Goal: Information Seeking & Learning: Learn about a topic

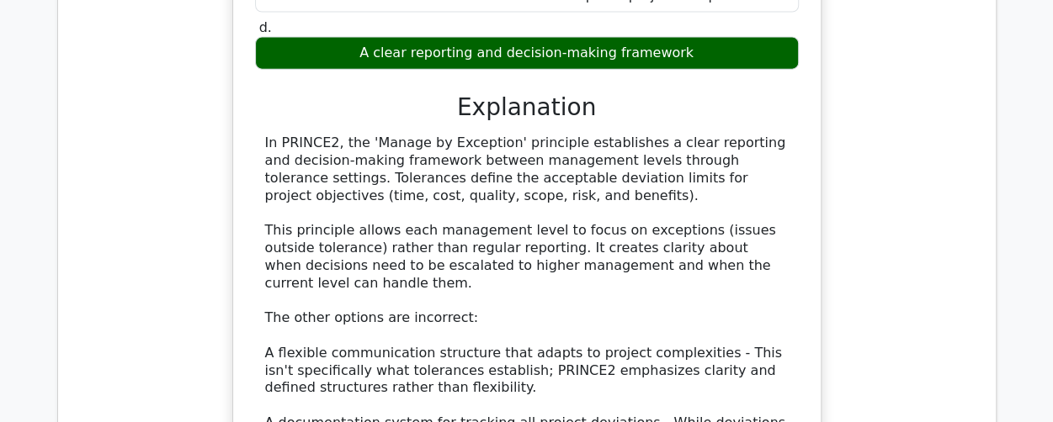
scroll to position [30382, 0]
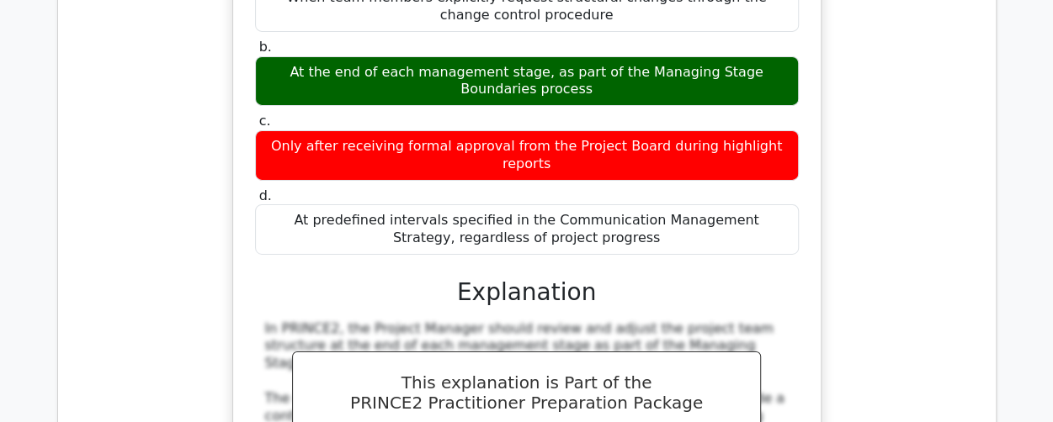
scroll to position [31224, 0]
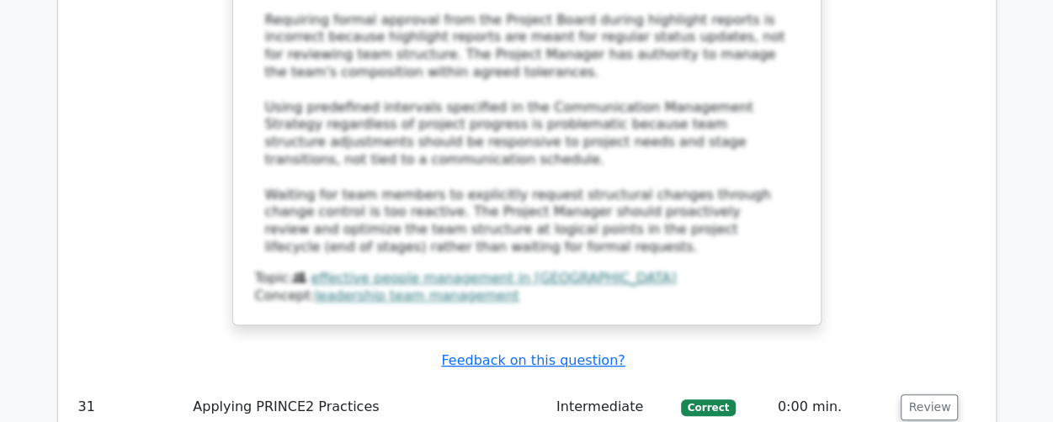
scroll to position [32150, 0]
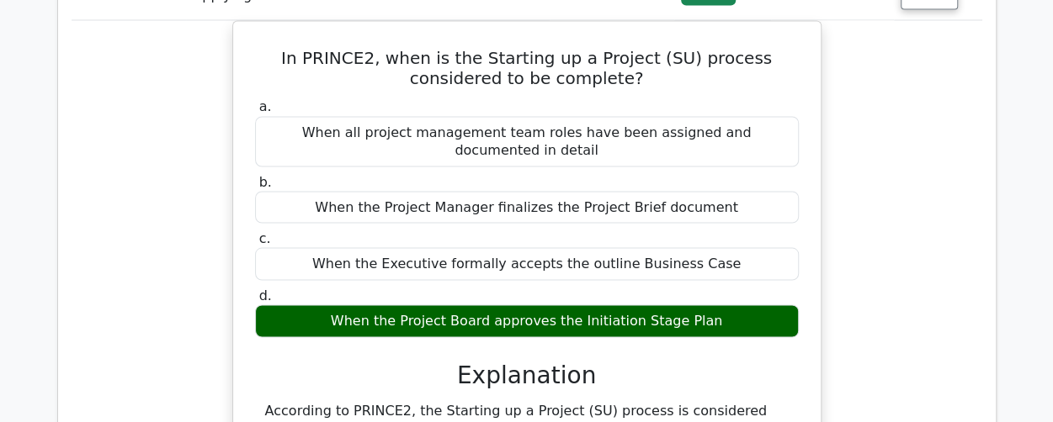
scroll to position [33160, 0]
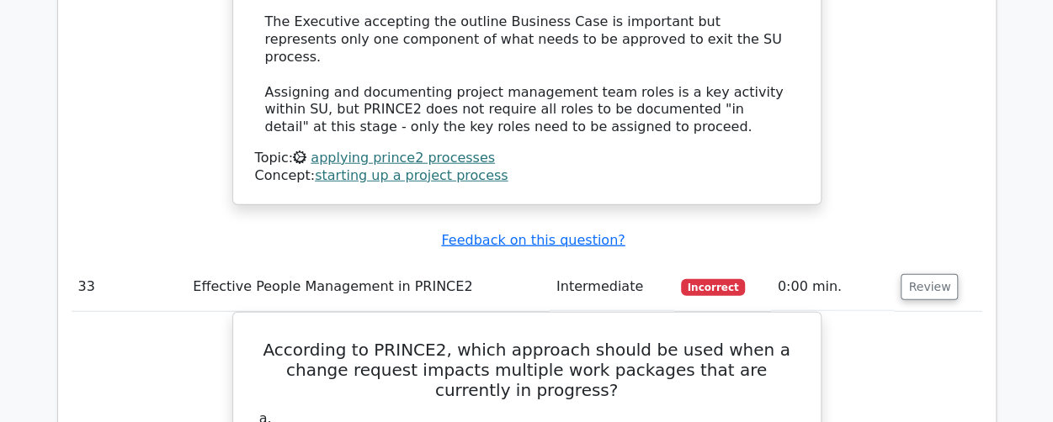
scroll to position [34001, 0]
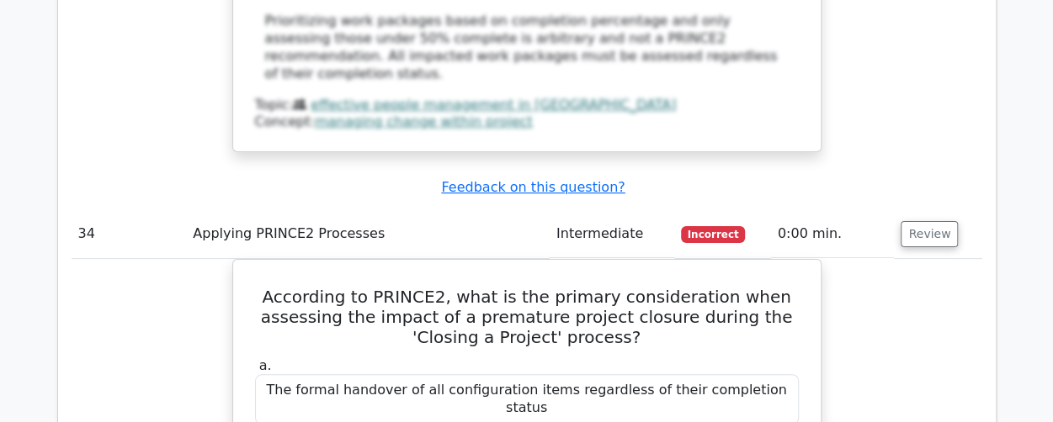
scroll to position [34927, 0]
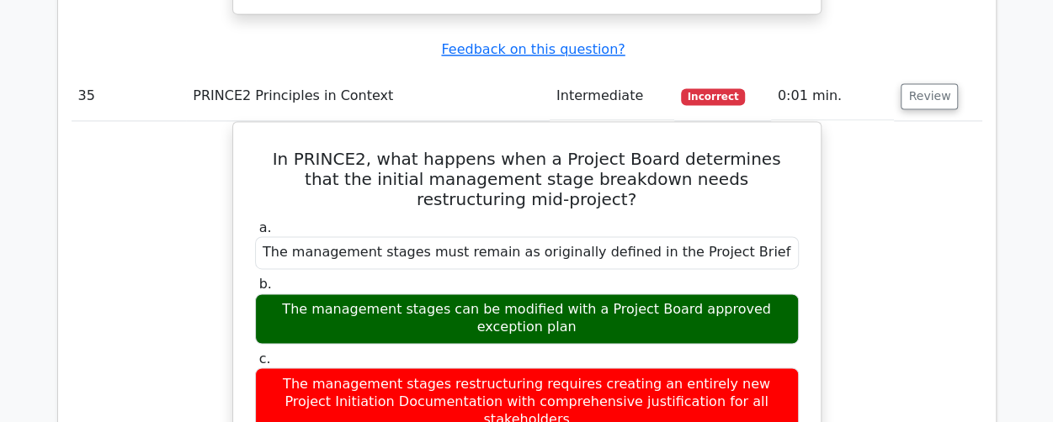
scroll to position [36021, 0]
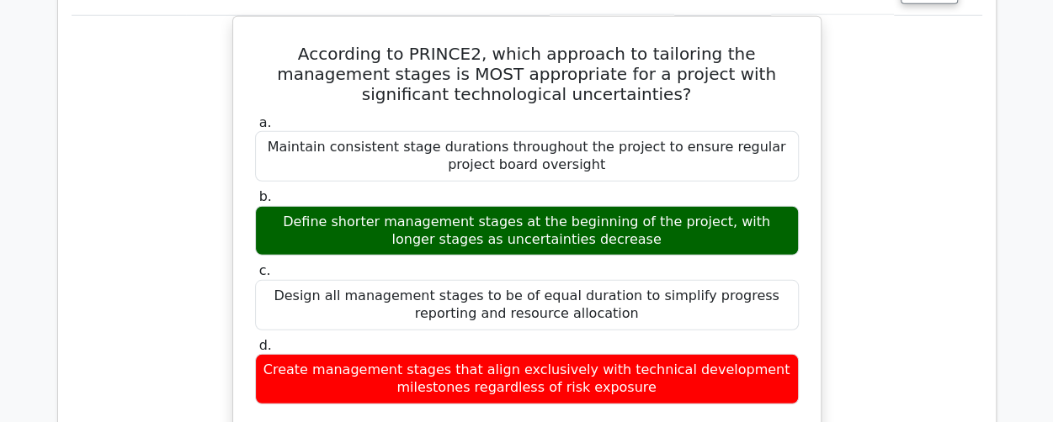
scroll to position [37115, 0]
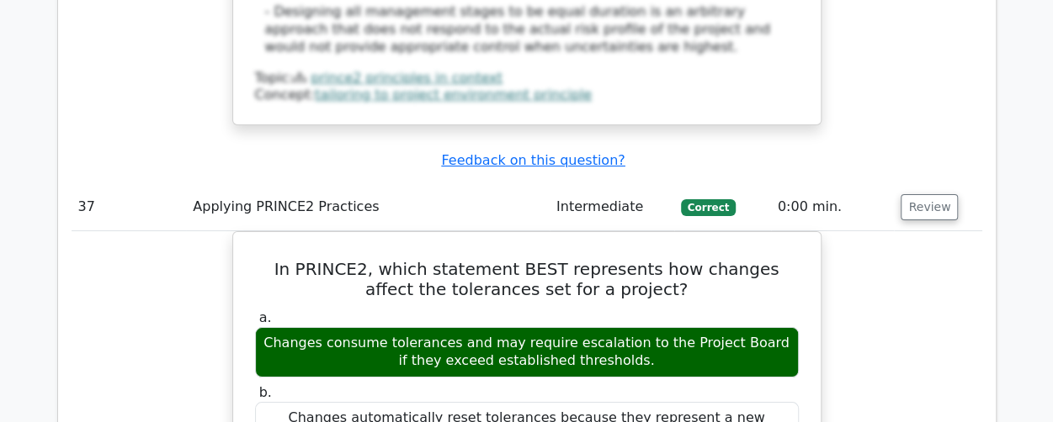
scroll to position [37957, 0]
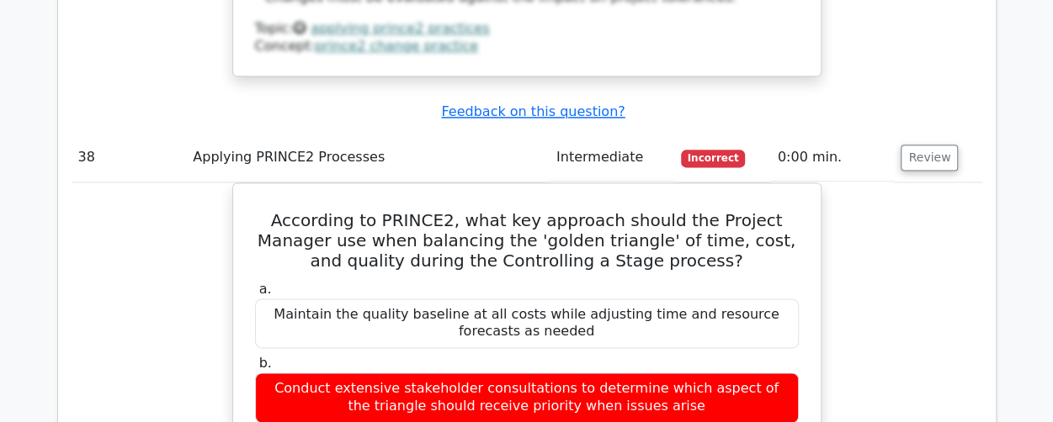
scroll to position [39135, 0]
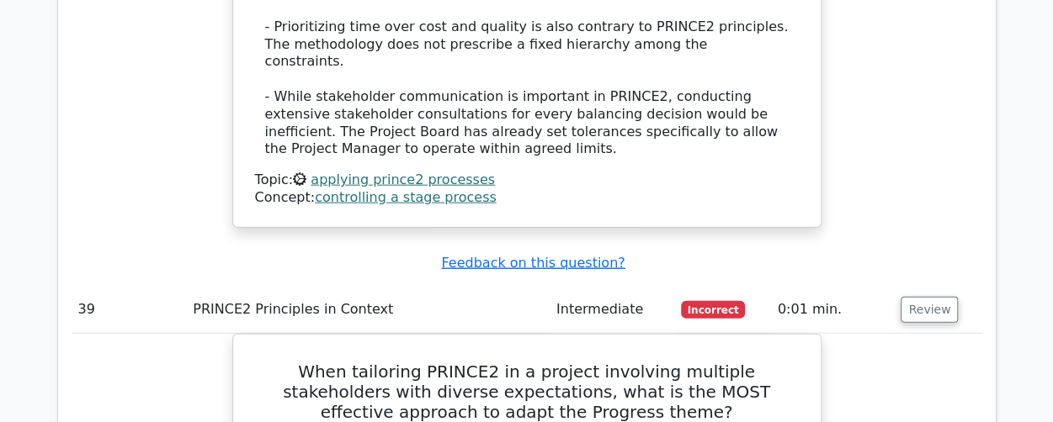
scroll to position [39893, 0]
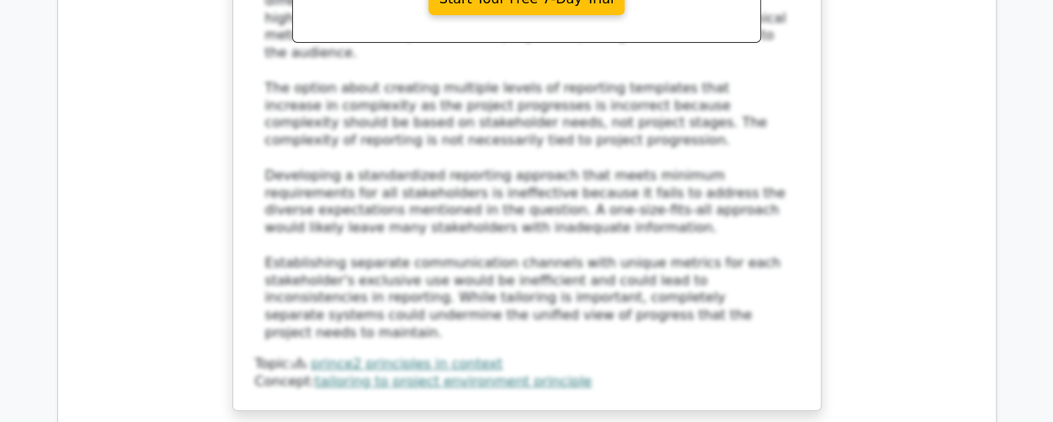
scroll to position [40987, 0]
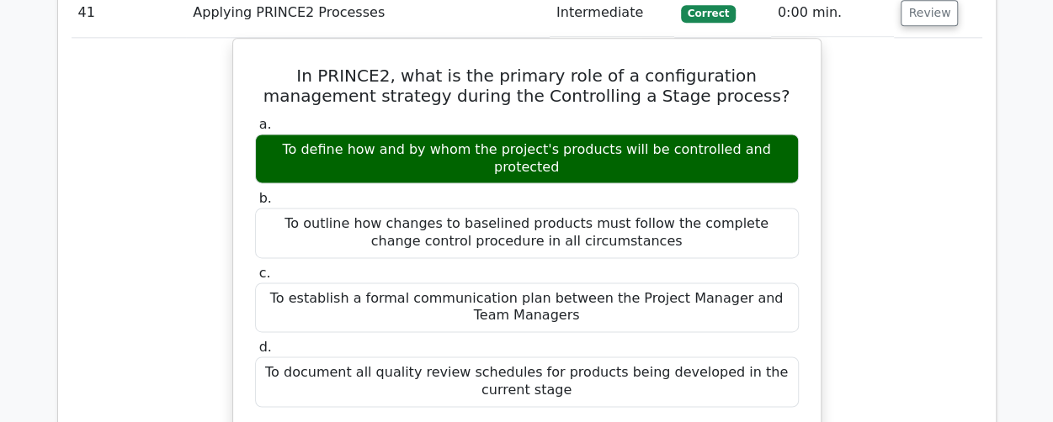
scroll to position [41912, 0]
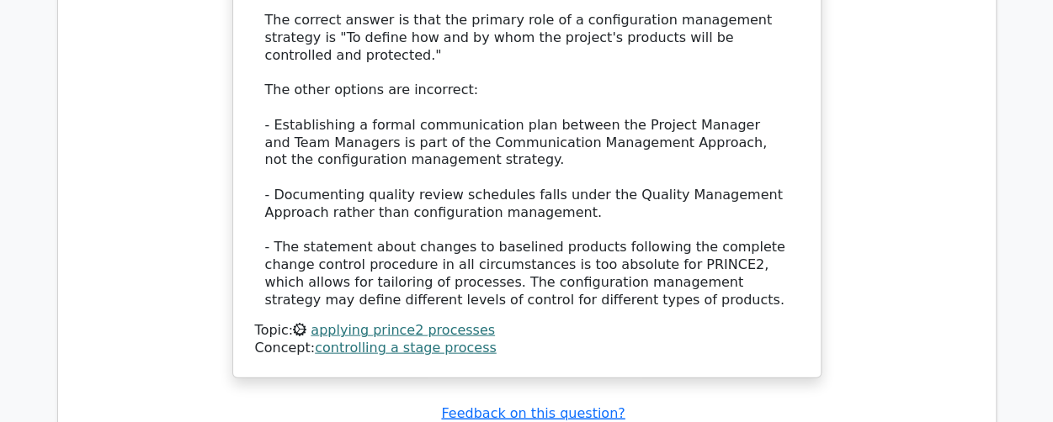
scroll to position [42754, 0]
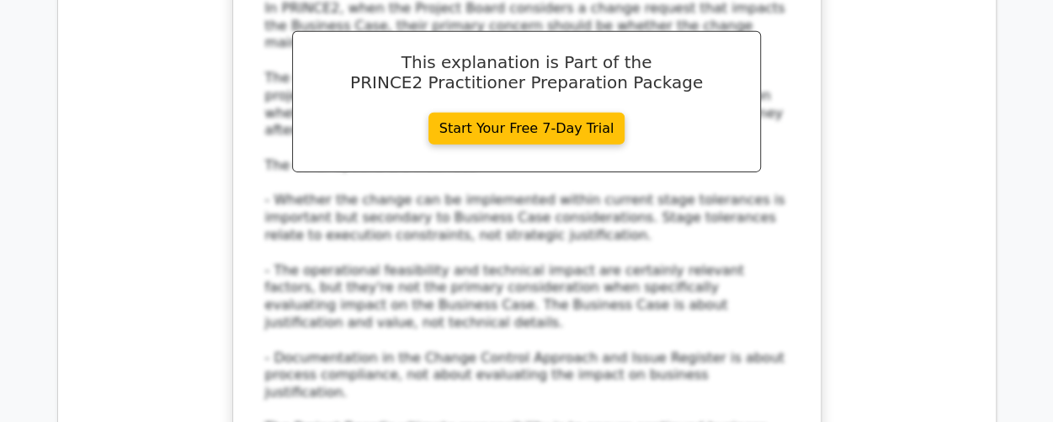
scroll to position [43680, 0]
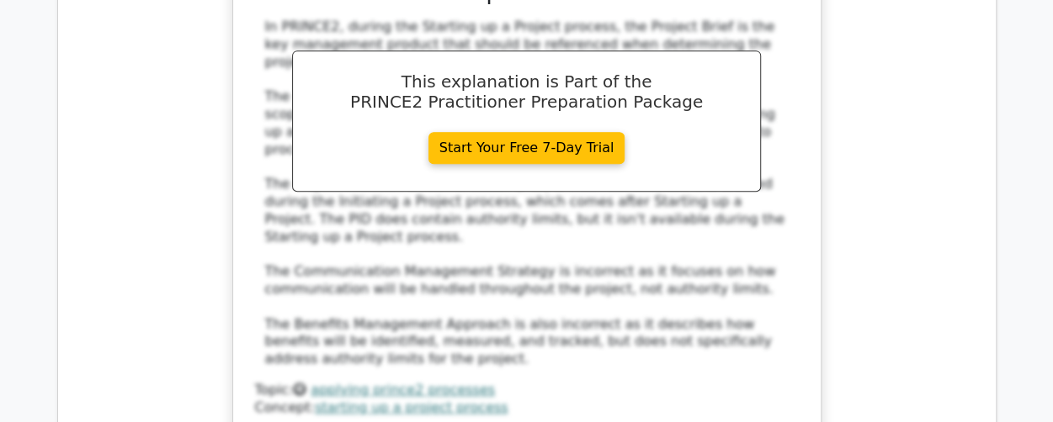
scroll to position [44690, 0]
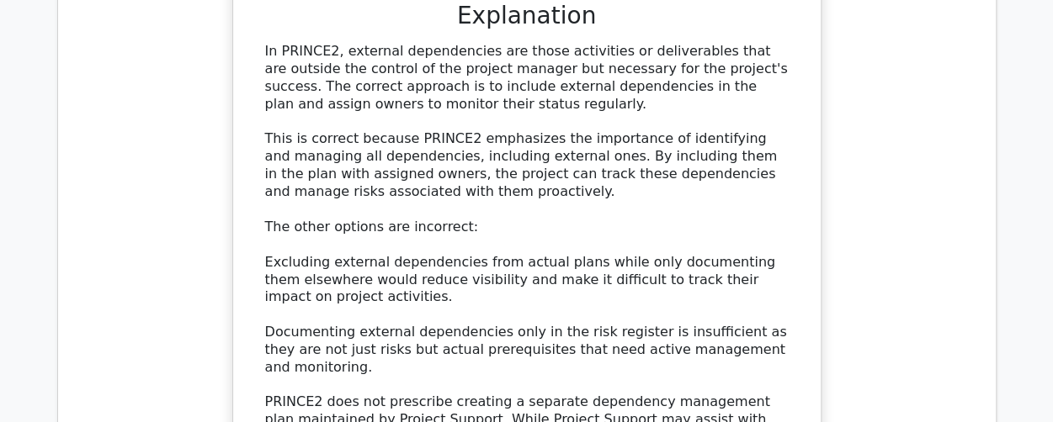
scroll to position [45700, 0]
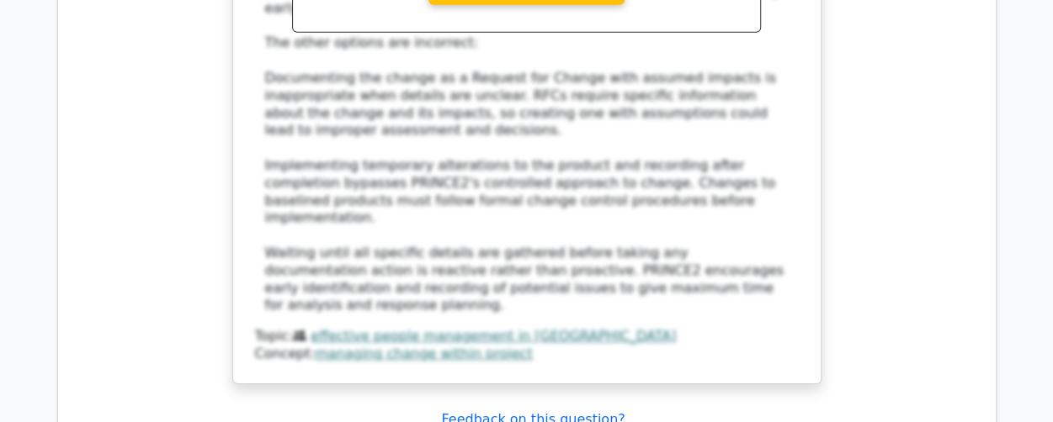
scroll to position [46878, 0]
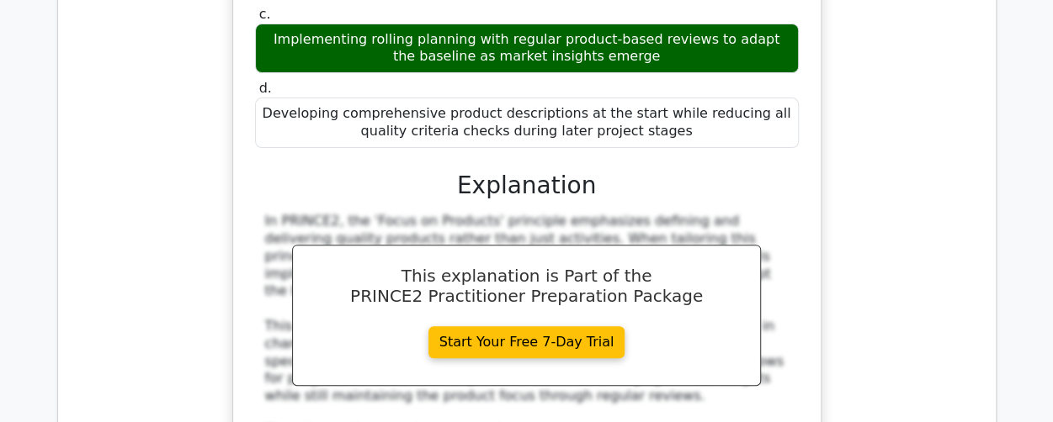
scroll to position [47888, 0]
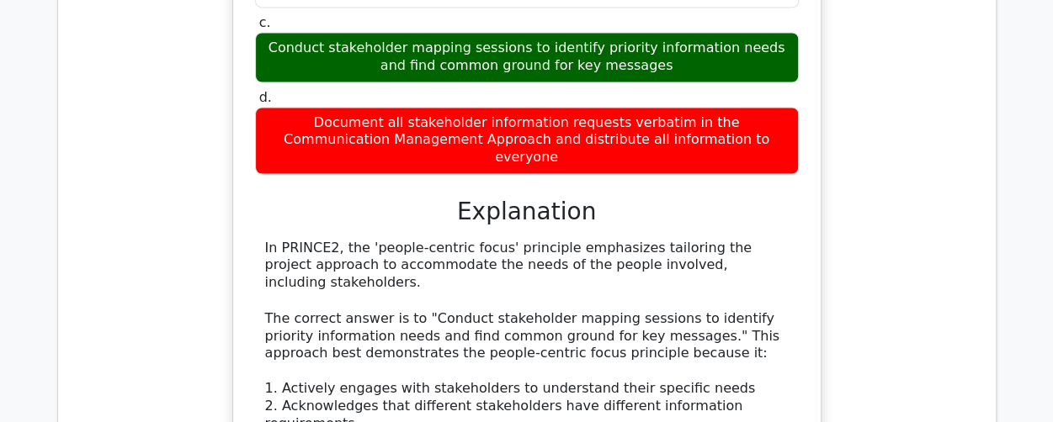
scroll to position [48729, 0]
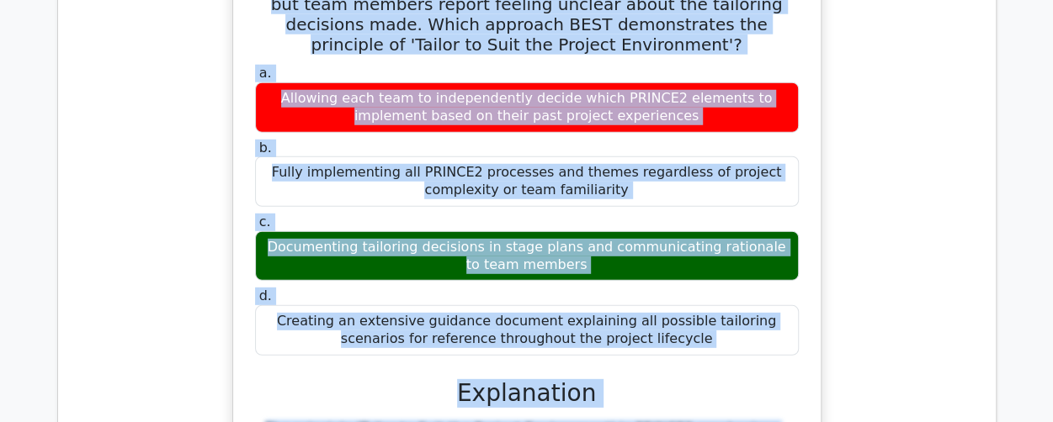
scroll to position [49649, 0]
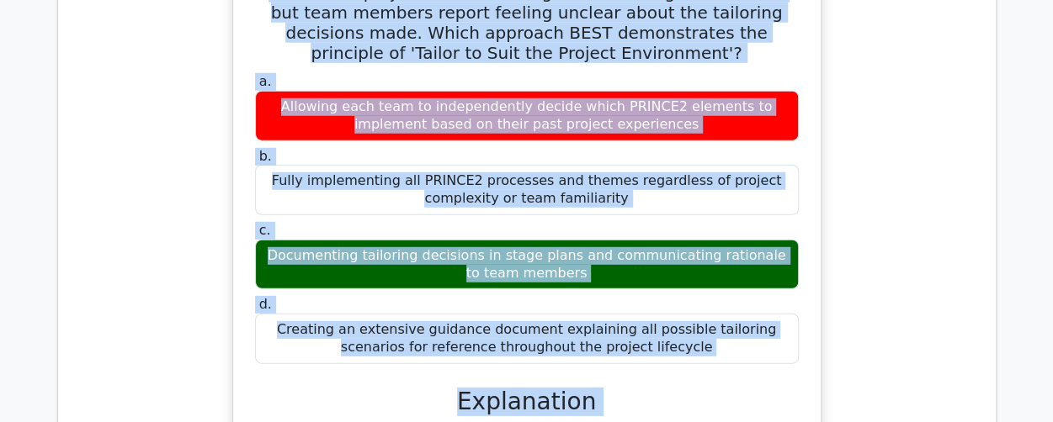
drag, startPoint x: 78, startPoint y: 35, endPoint x: 757, endPoint y: 51, distance: 679.4
copy tbody "31 Applying PRINCE2 Practices Intermediate Correct 0:00 min. Review In a PRINCE…"
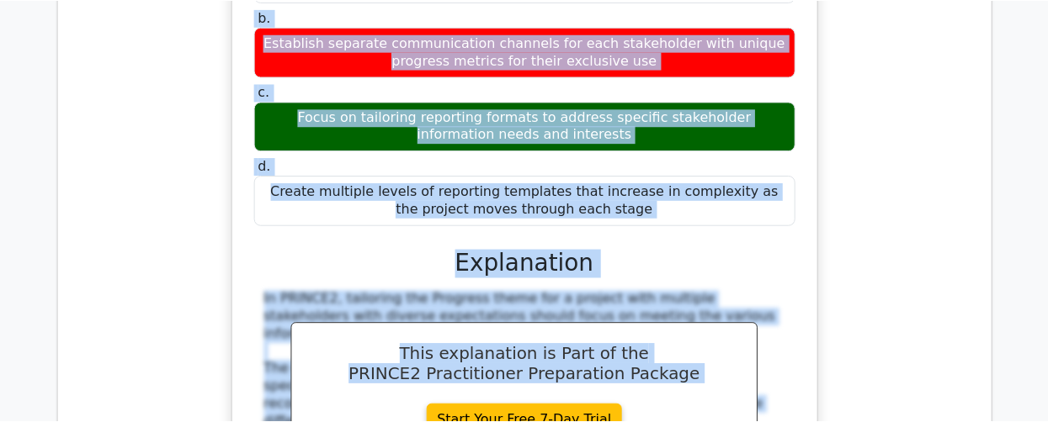
scroll to position [39811, 0]
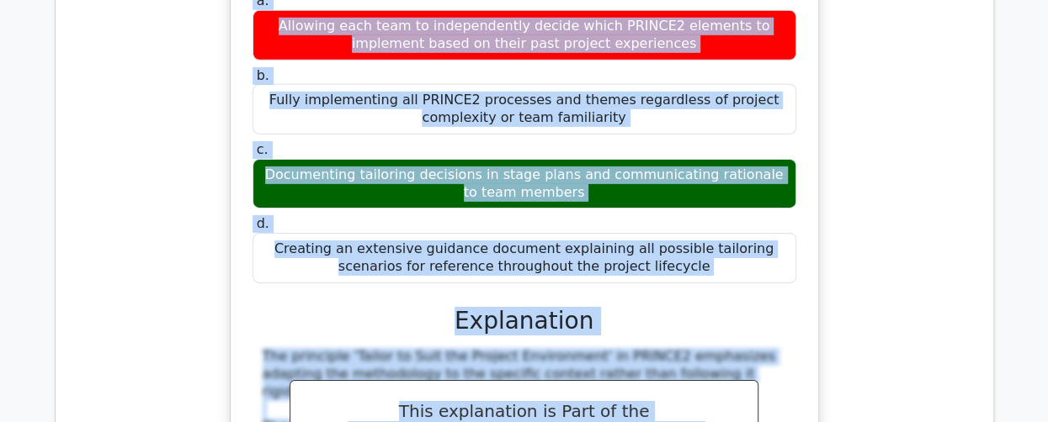
scroll to position [49697, 0]
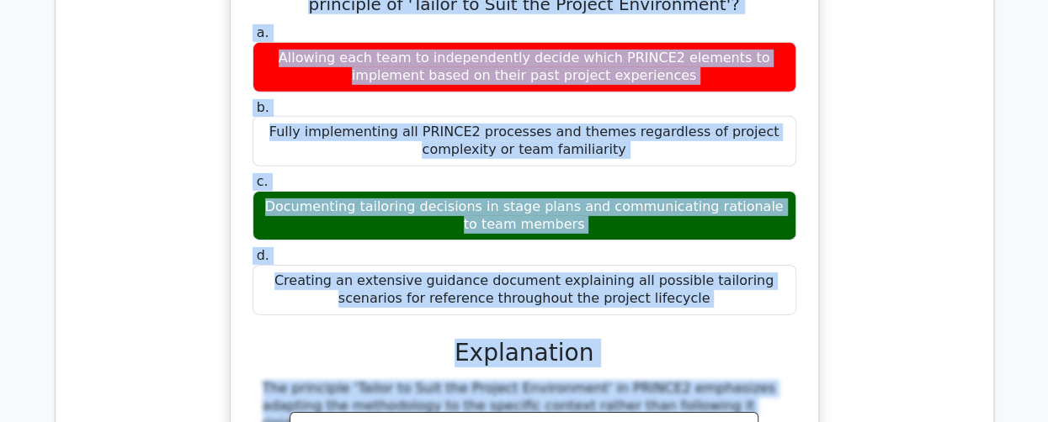
drag, startPoint x: 77, startPoint y: 45, endPoint x: 680, endPoint y: 63, distance: 603.7
copy tbody "31 Applying PRINCE2 Practices Intermediate Correct 0:00 min. Review In a PRINCE…"
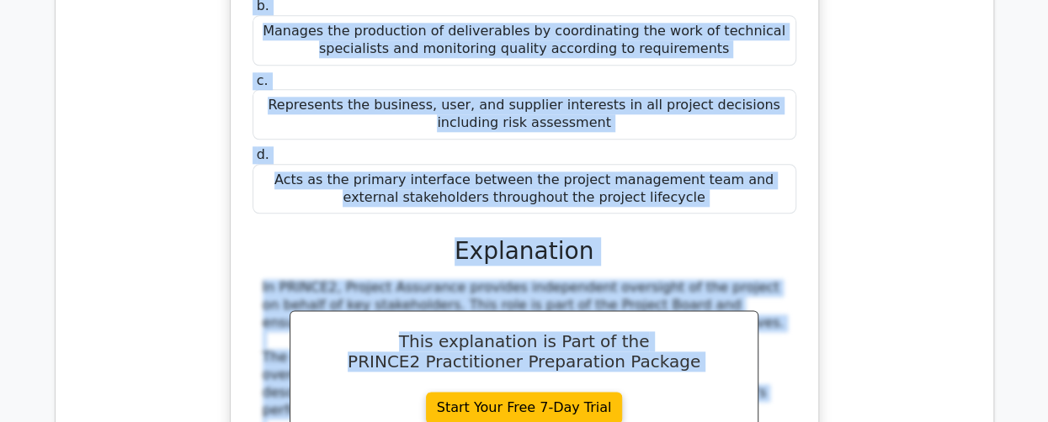
scroll to position [32223, 0]
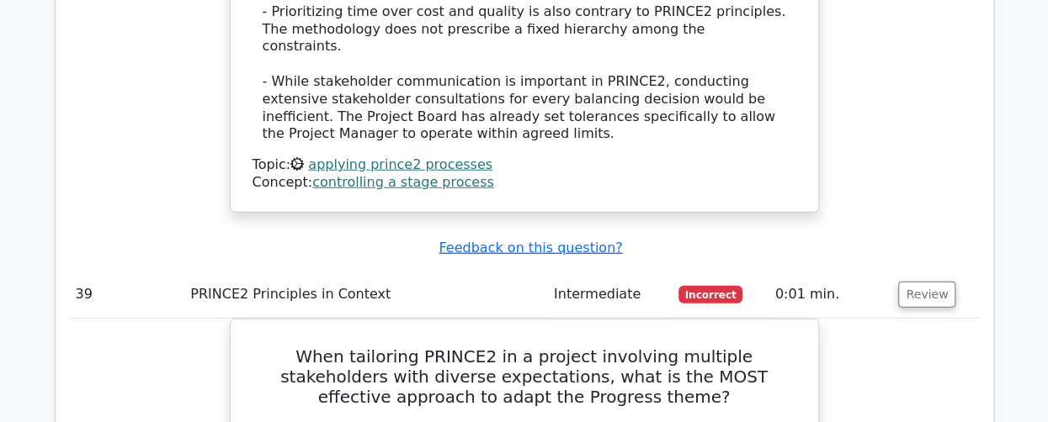
scroll to position [40050, 0]
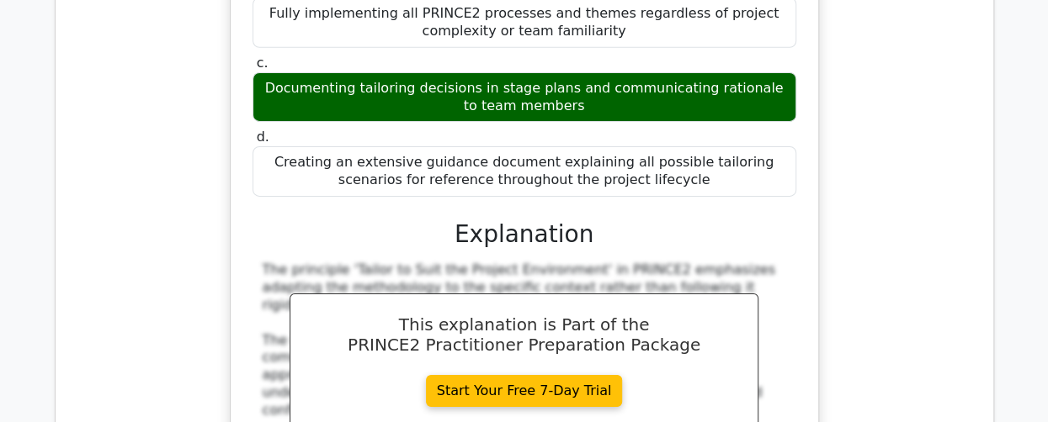
scroll to position [49728, 0]
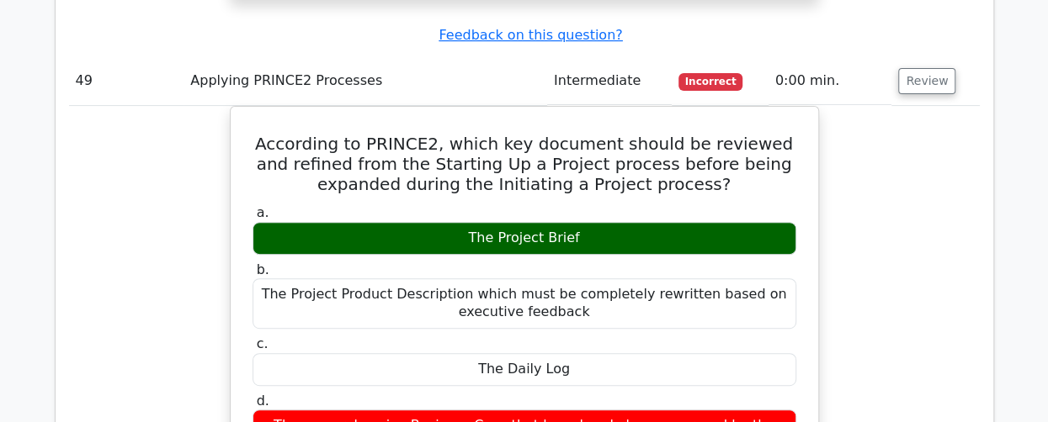
scroll to position [50654, 0]
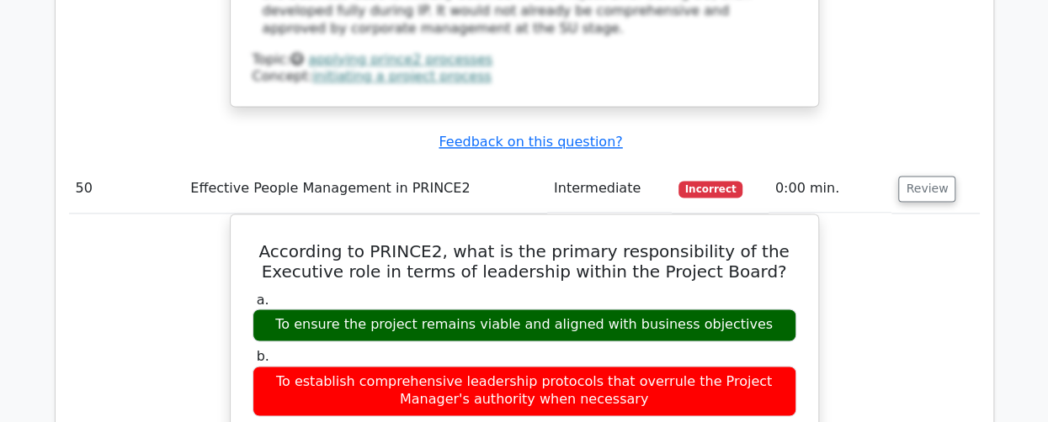
scroll to position [51496, 0]
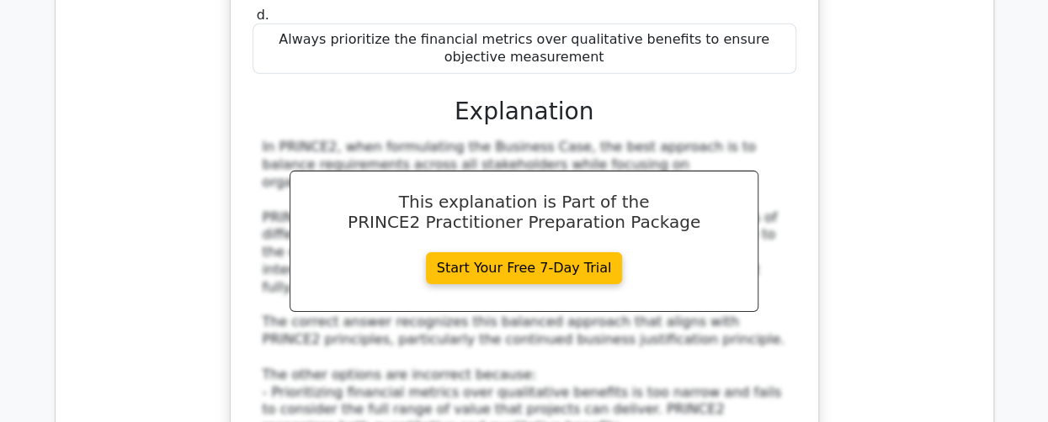
scroll to position [52674, 0]
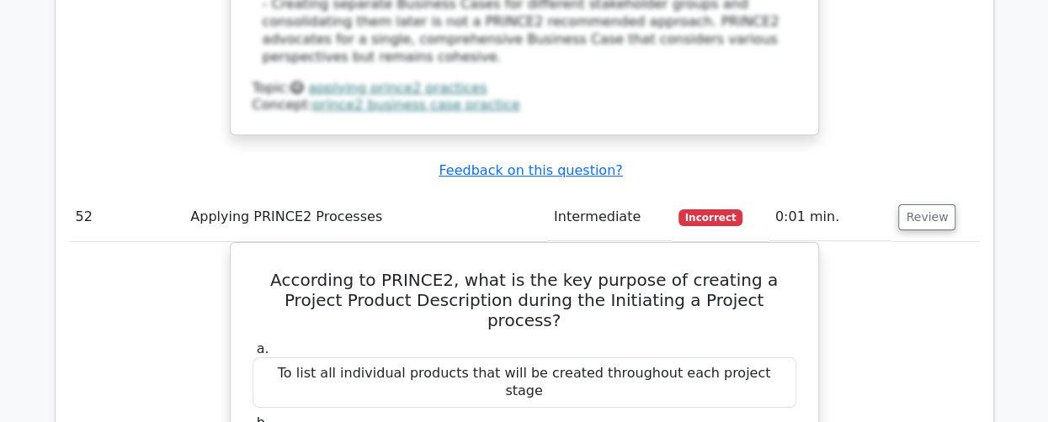
scroll to position [53432, 0]
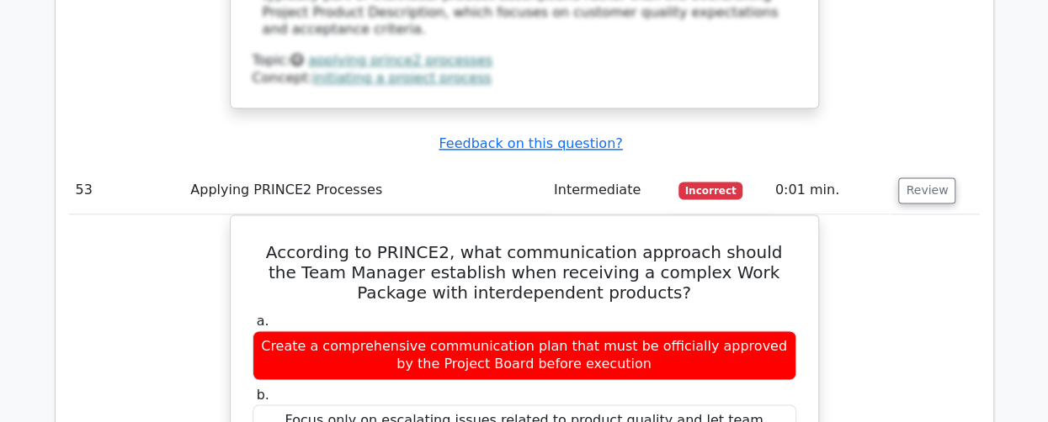
scroll to position [54610, 0]
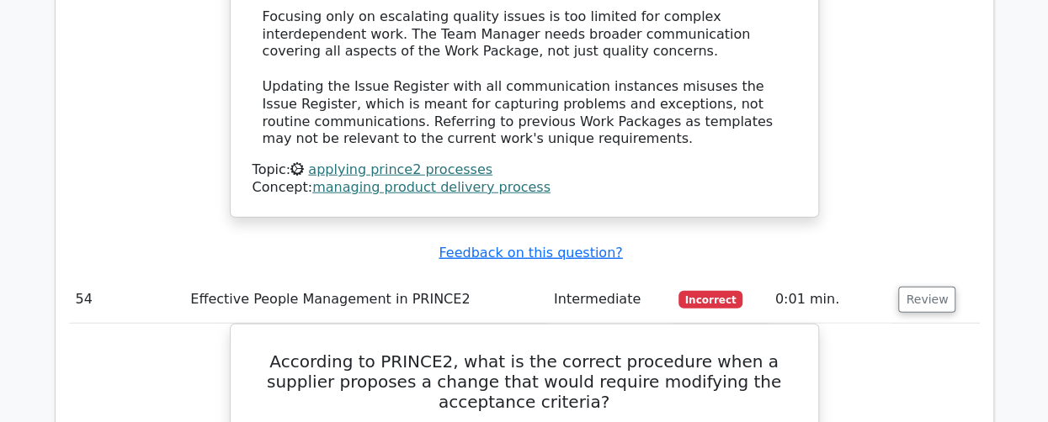
scroll to position [55451, 0]
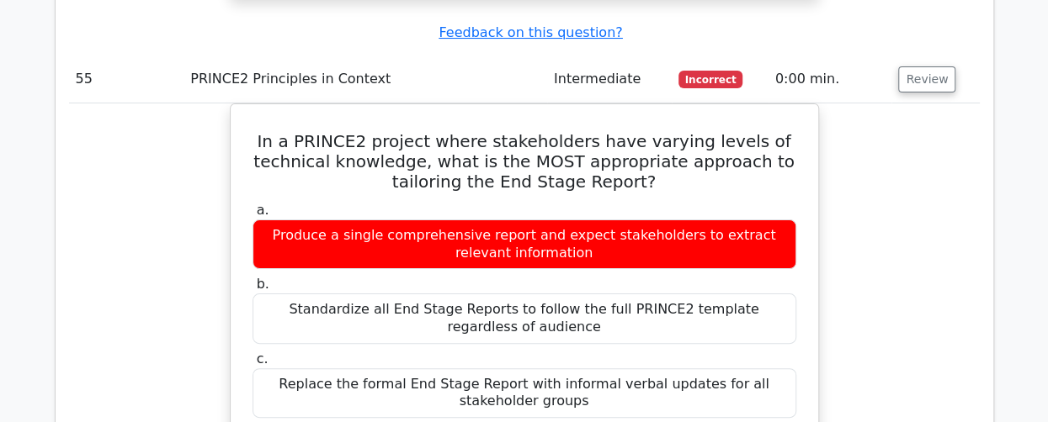
scroll to position [56714, 0]
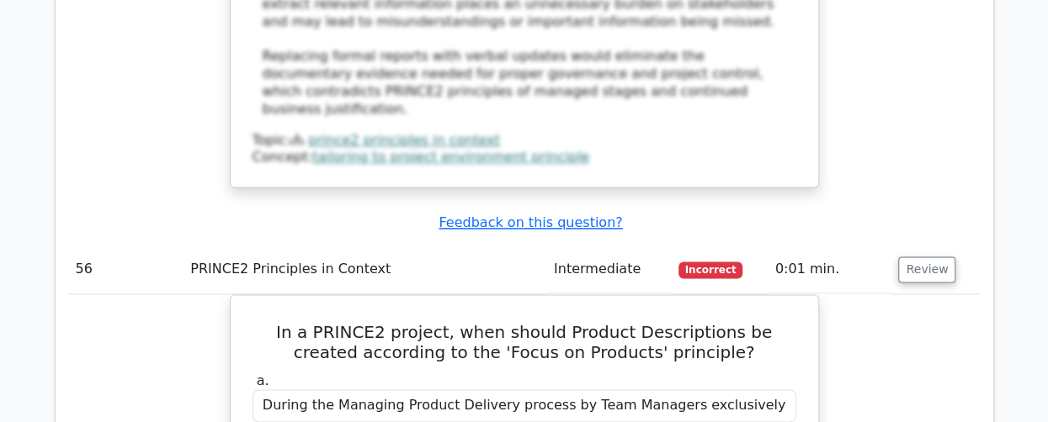
scroll to position [57724, 0]
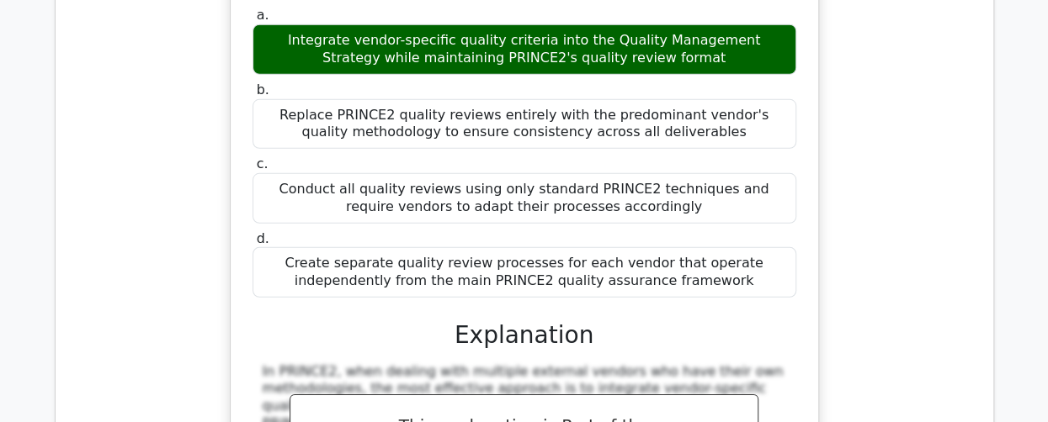
scroll to position [58902, 0]
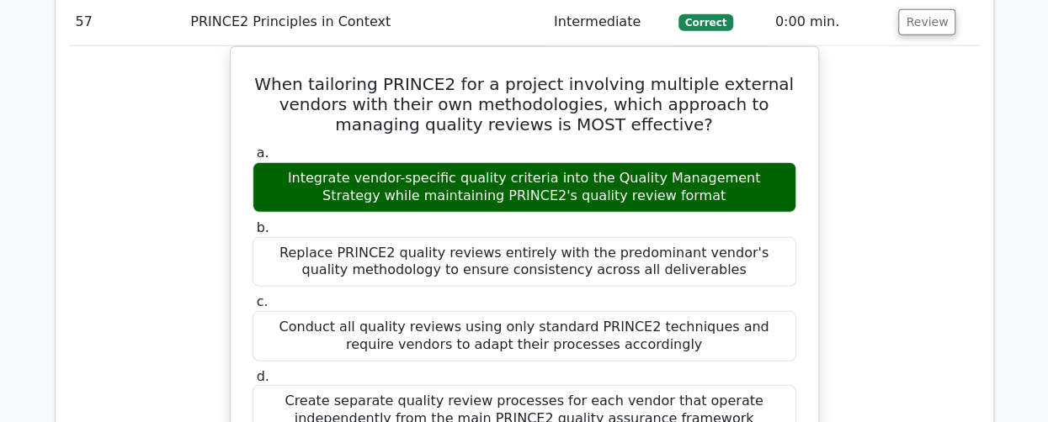
scroll to position [58565, 0]
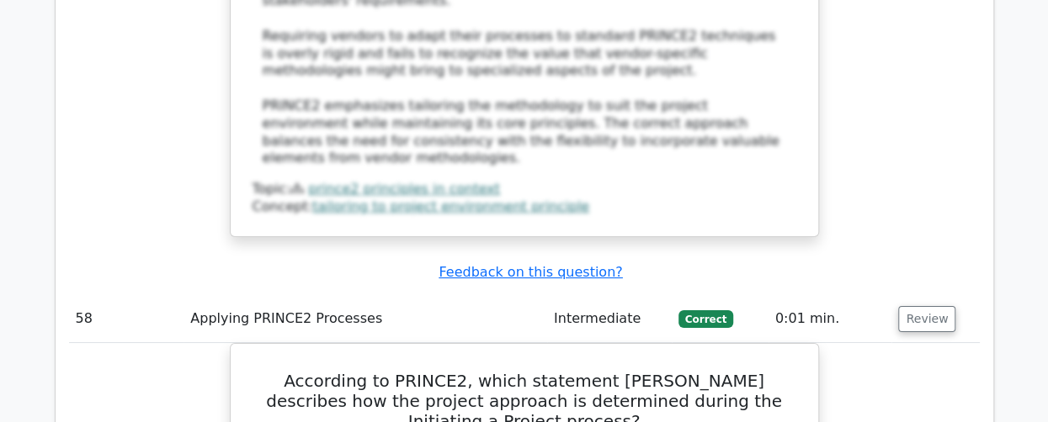
scroll to position [59660, 0]
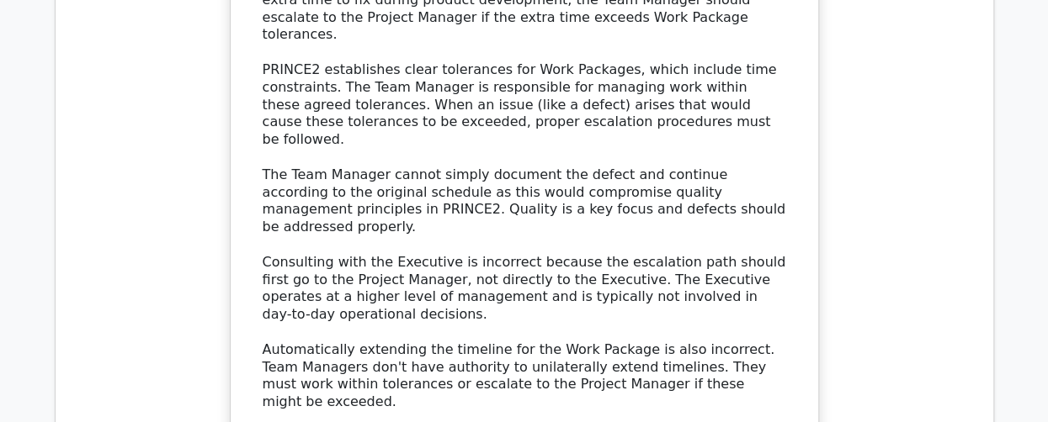
scroll to position [61511, 0]
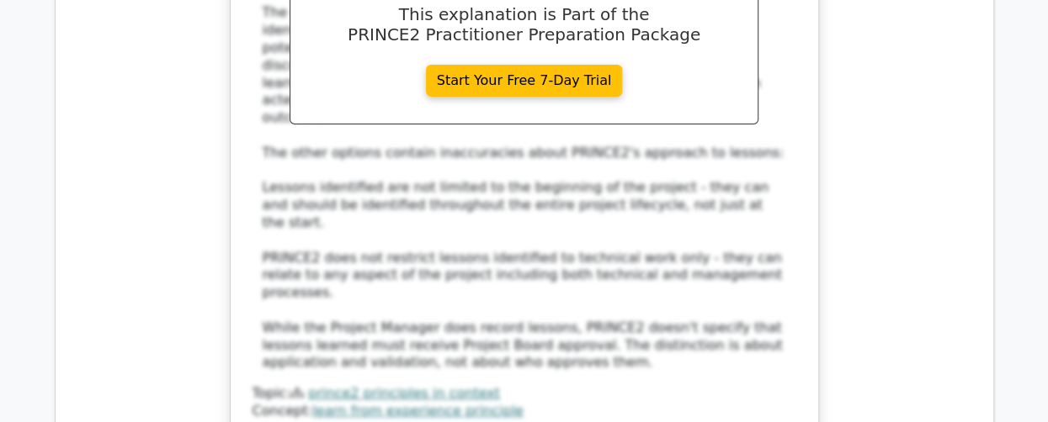
scroll to position [62605, 0]
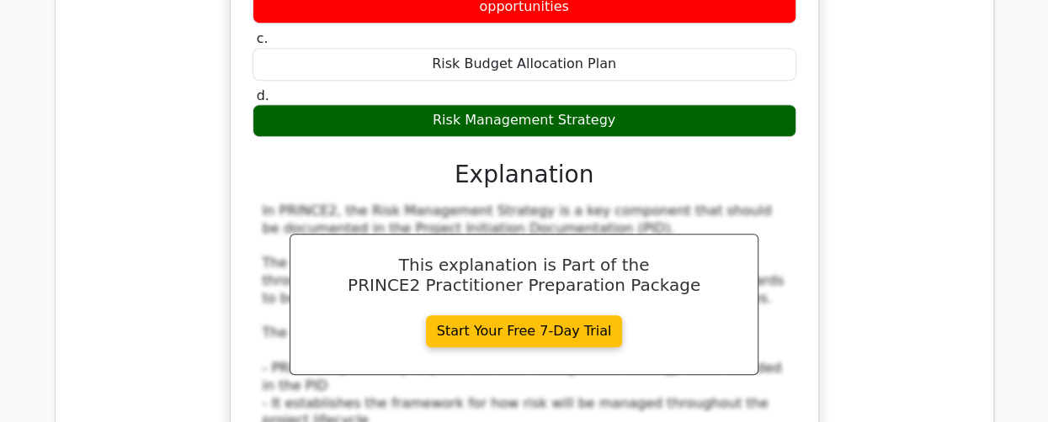
scroll to position [63531, 0]
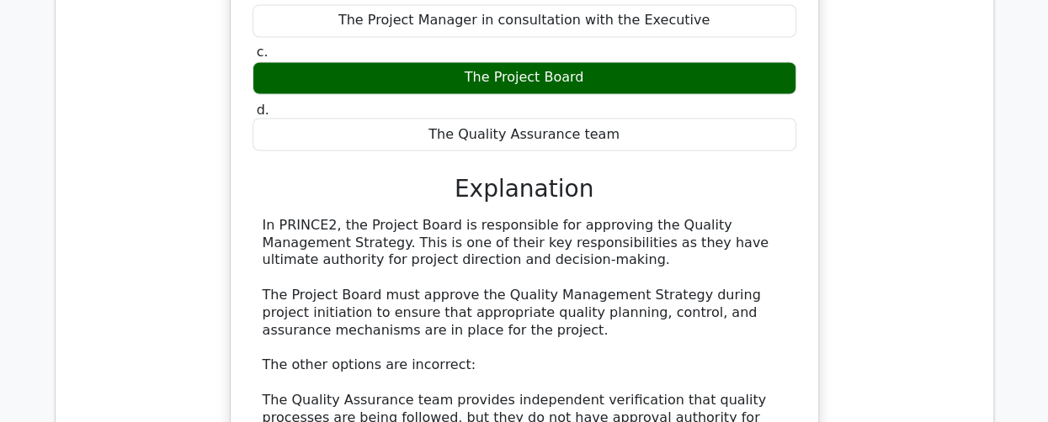
scroll to position [64373, 0]
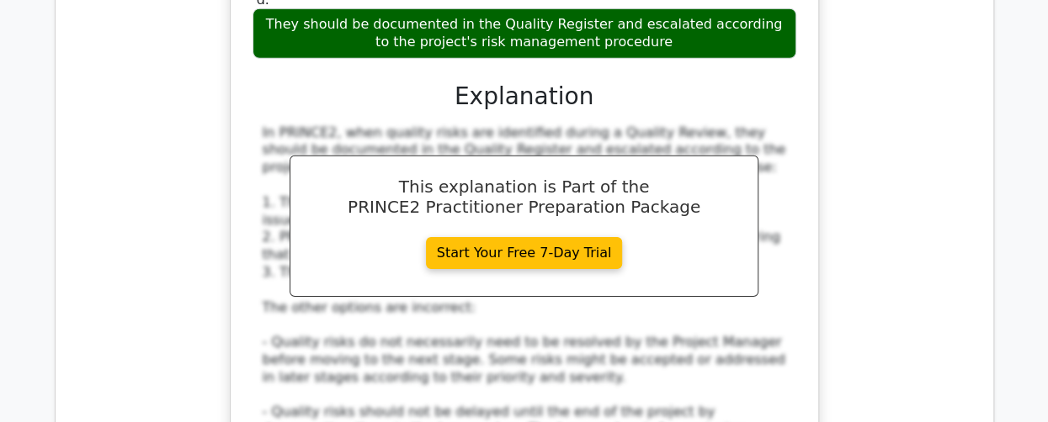
scroll to position [65467, 0]
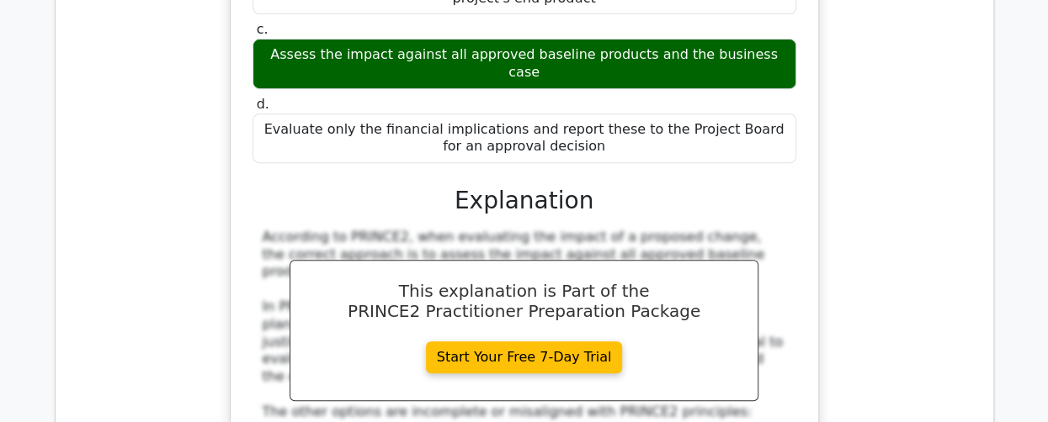
scroll to position [66477, 0]
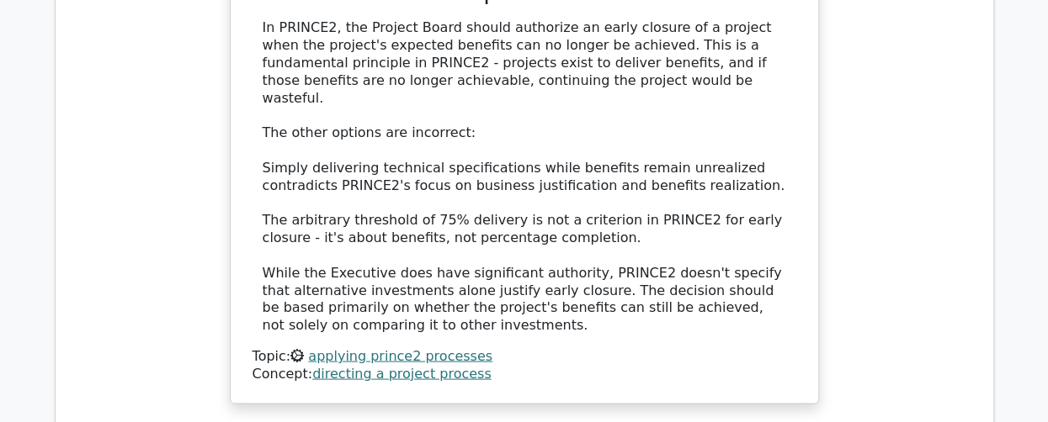
scroll to position [67655, 0]
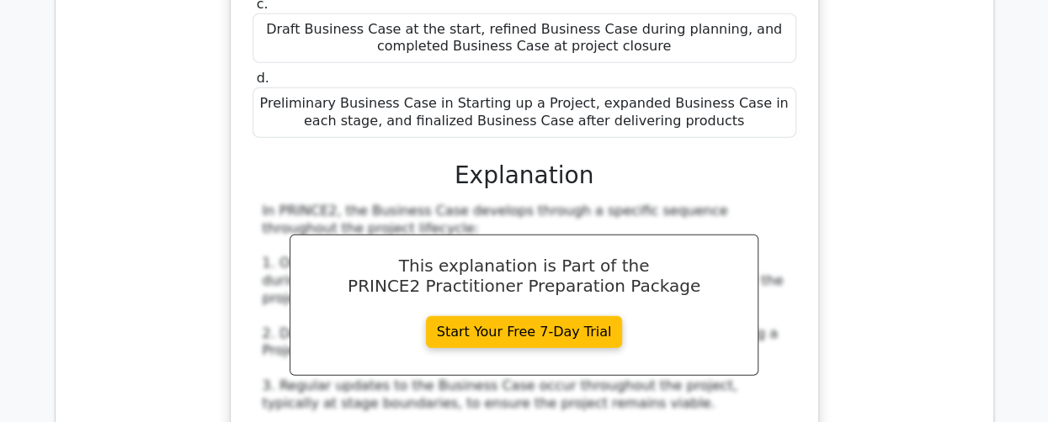
scroll to position [68328, 0]
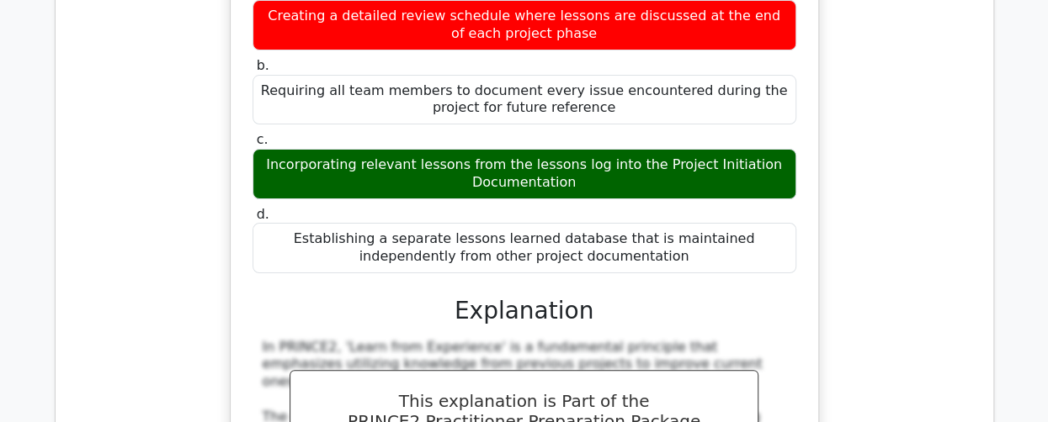
scroll to position [69254, 0]
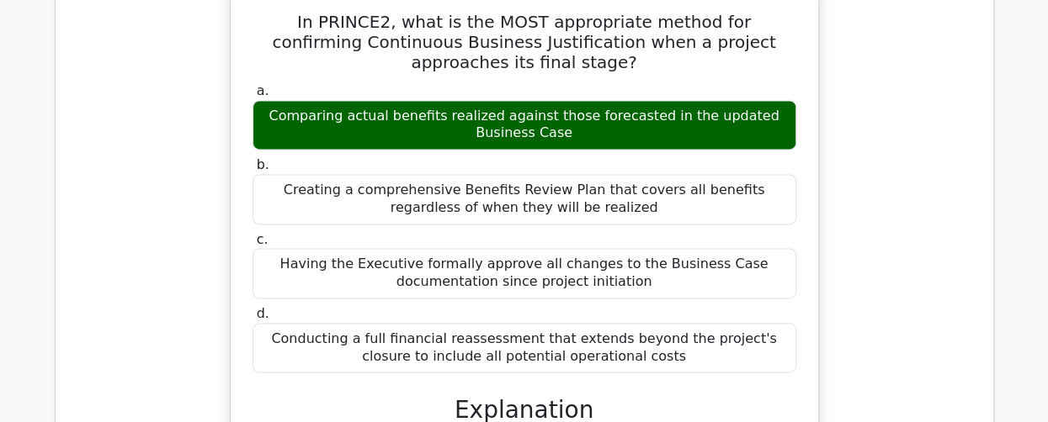
scroll to position [70348, 0]
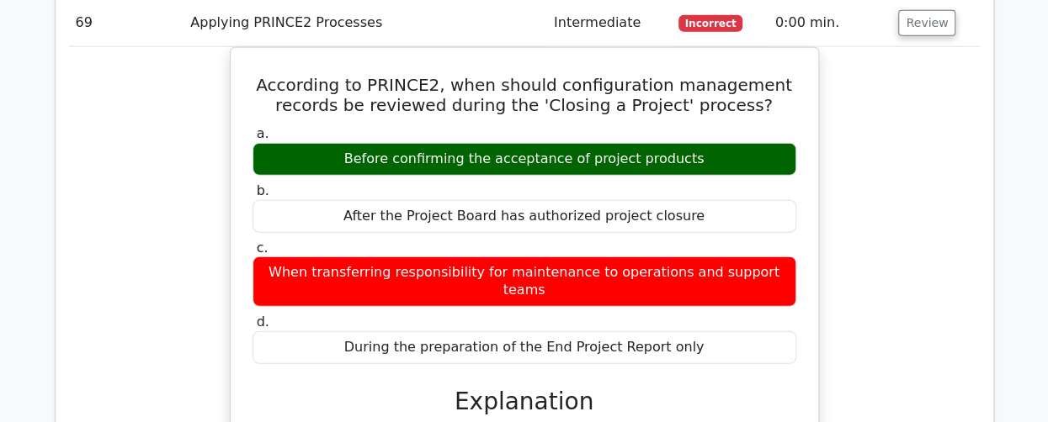
scroll to position [71274, 0]
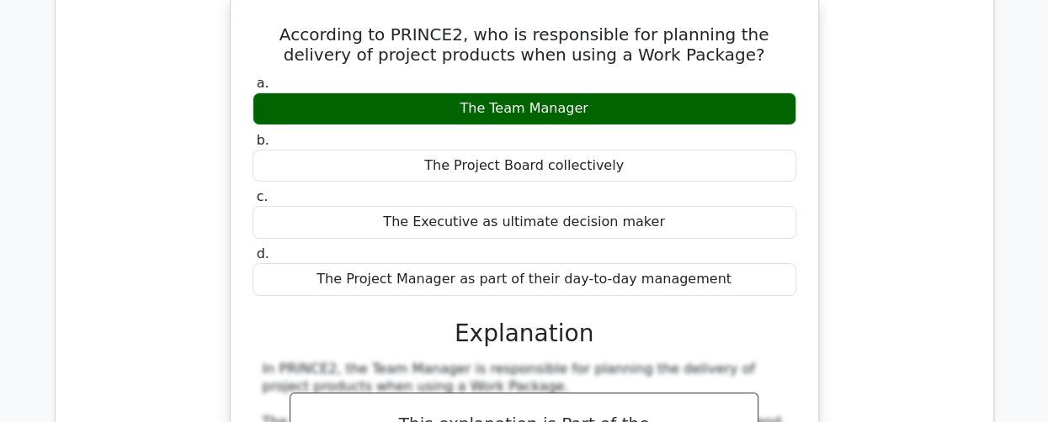
scroll to position [72284, 0]
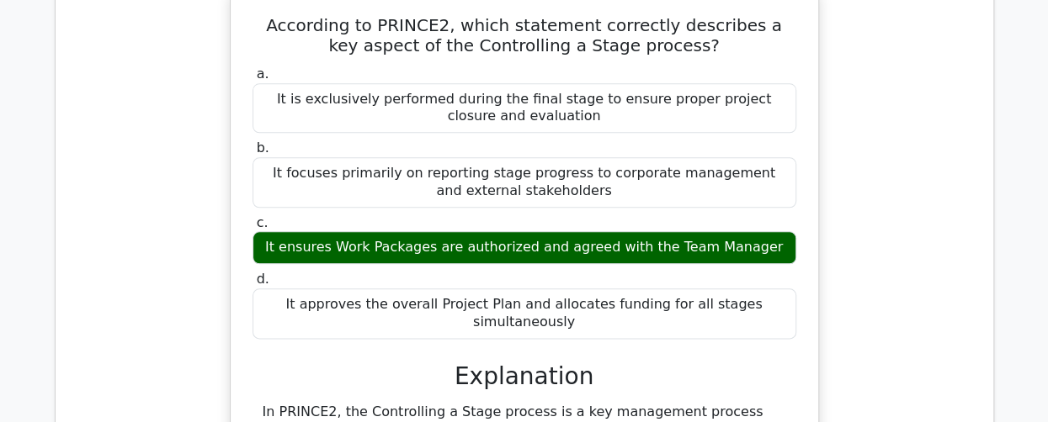
scroll to position [73462, 0]
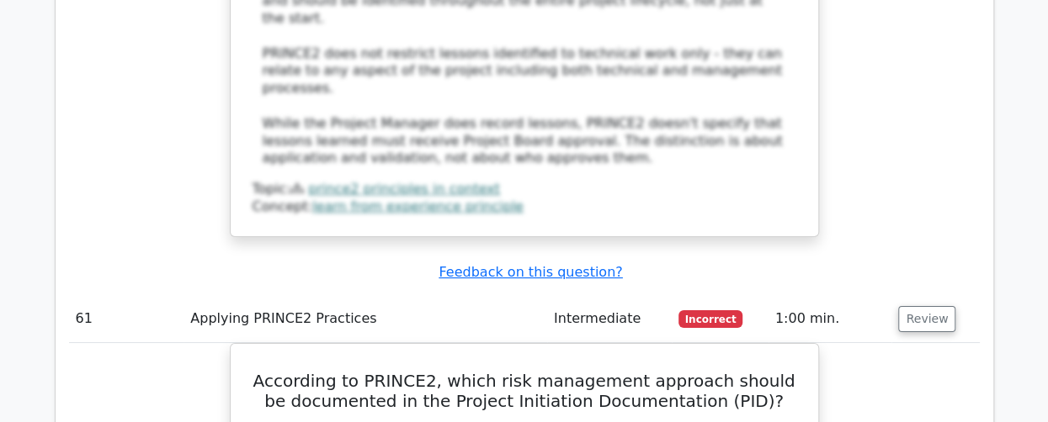
scroll to position [62820, 0]
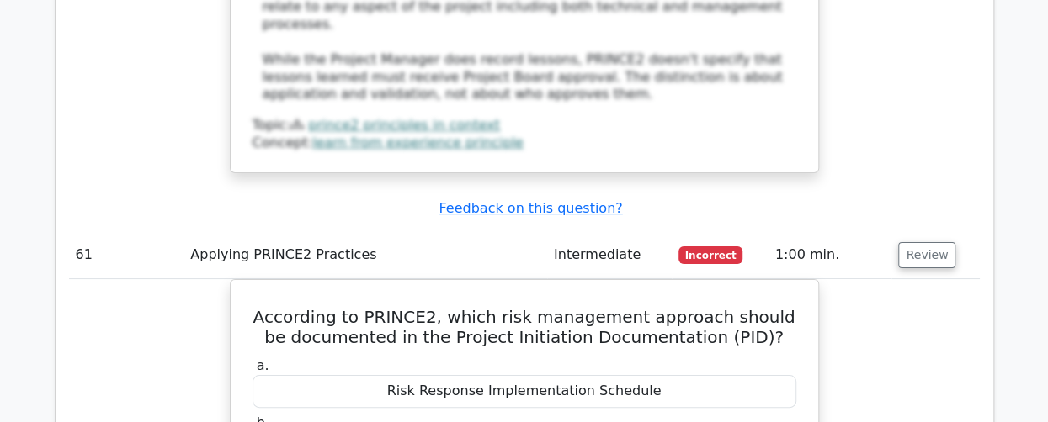
drag, startPoint x: 106, startPoint y: 91, endPoint x: 840, endPoint y: 405, distance: 798.2
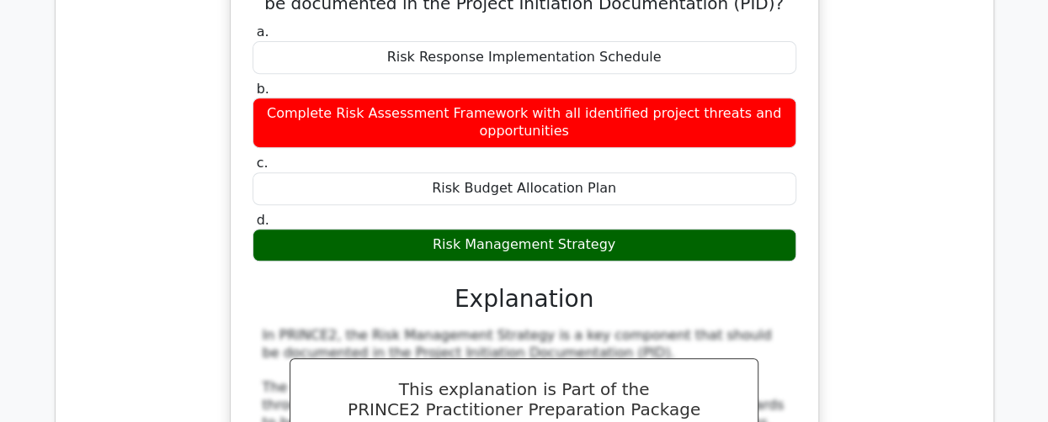
scroll to position [63072, 0]
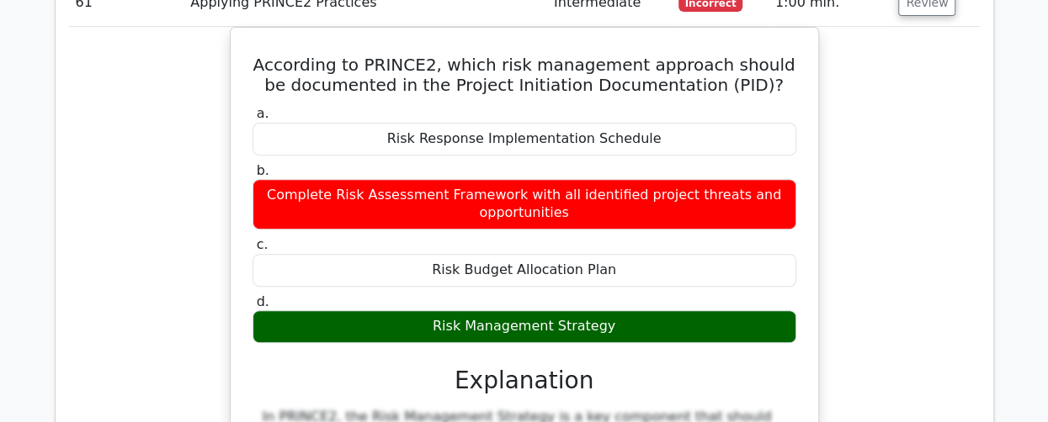
copy tbody "51 Applying PRINCE2 Practices Intermediate Incorrect 0:00 min. Review According…"
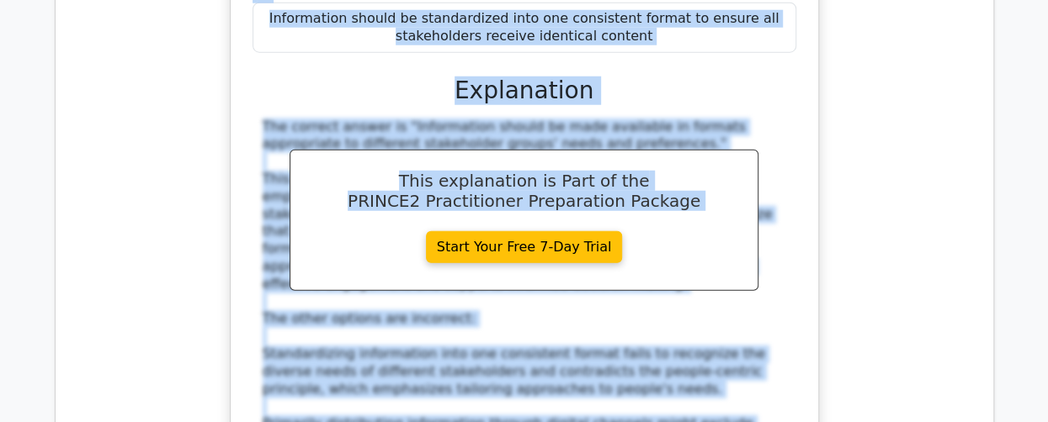
scroll to position [74490, 0]
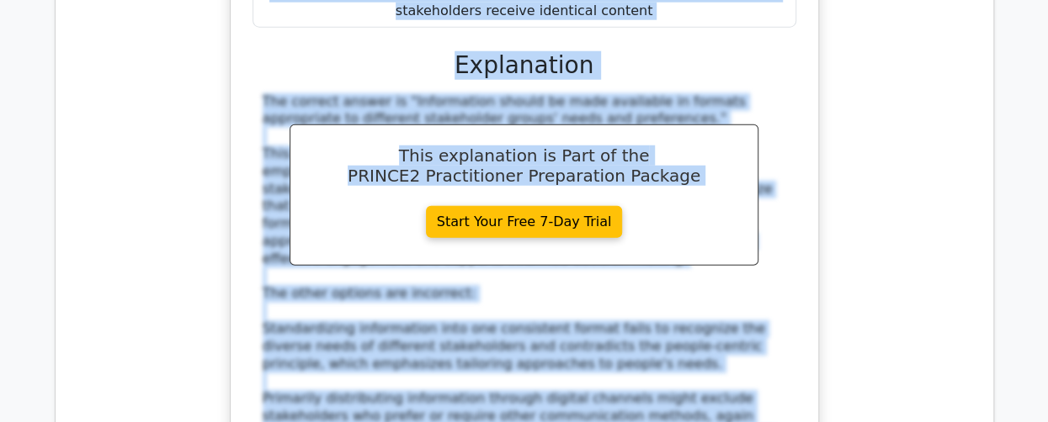
drag, startPoint x: 75, startPoint y: 119, endPoint x: 75, endPoint y: 95, distance: 23.6
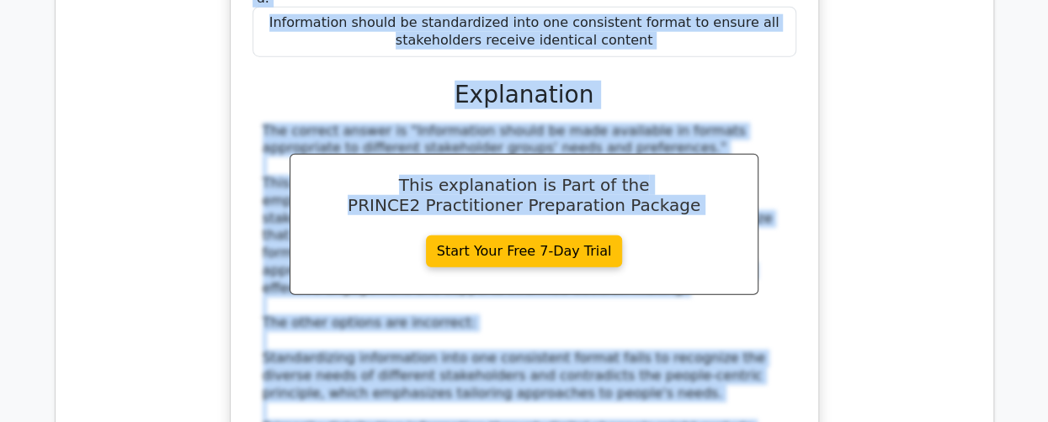
scroll to position [74237, 0]
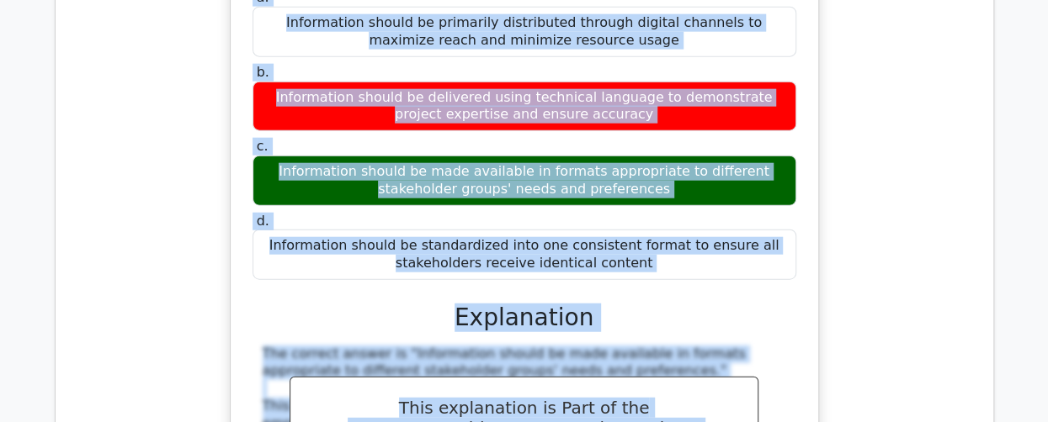
copy tbody "65 Applying PRINCE2 Processes Intermediate Incorrect 0:00 min. Review According…"
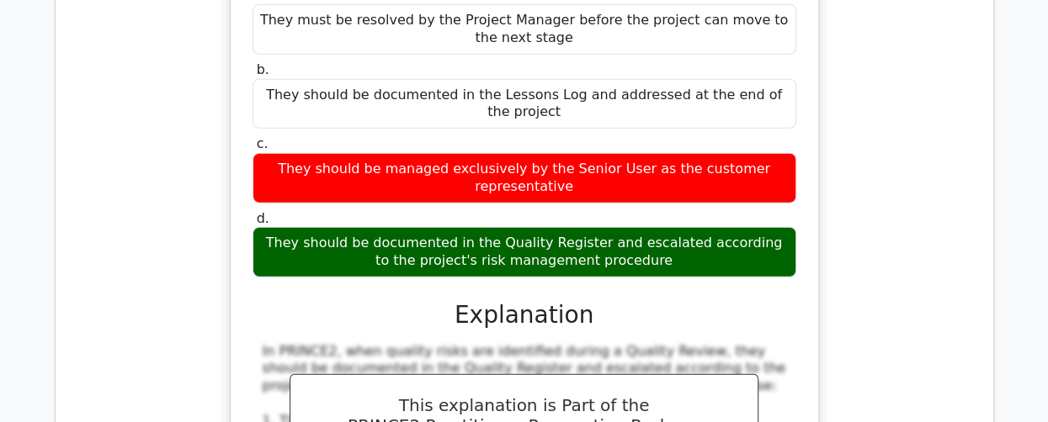
scroll to position [64087, 0]
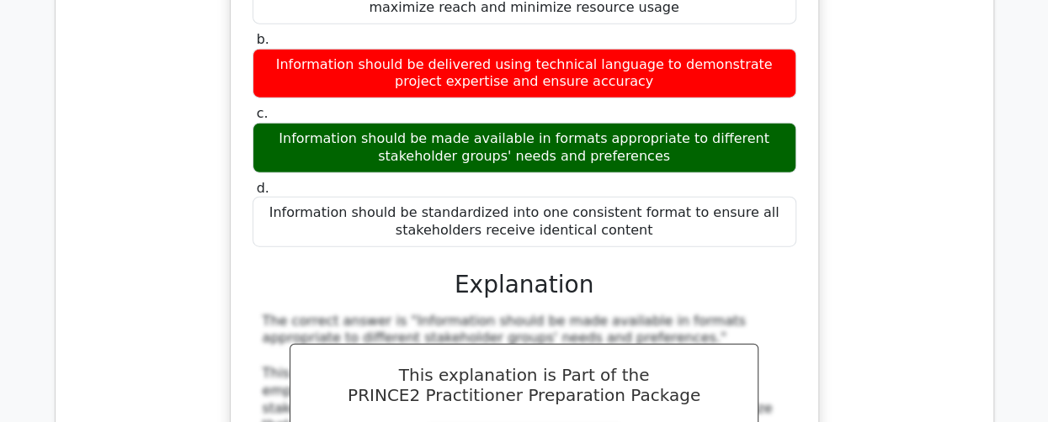
scroll to position [74345, 0]
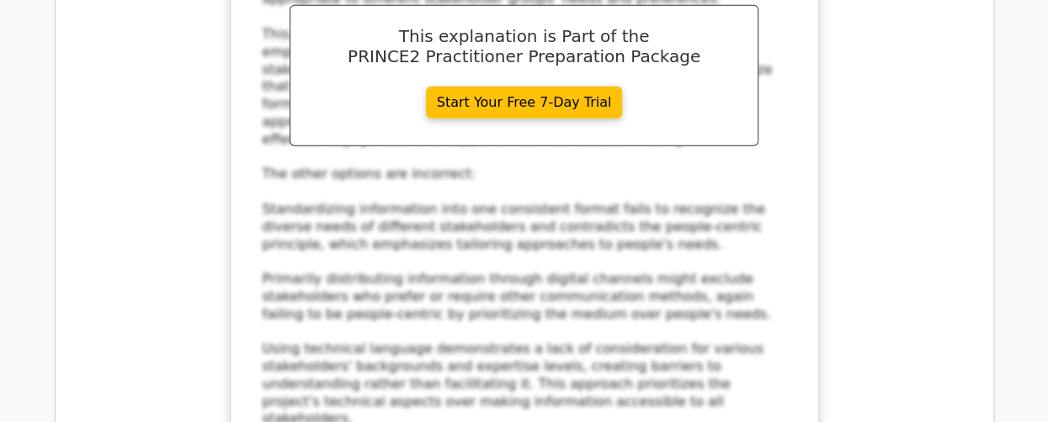
scroll to position [74513, 0]
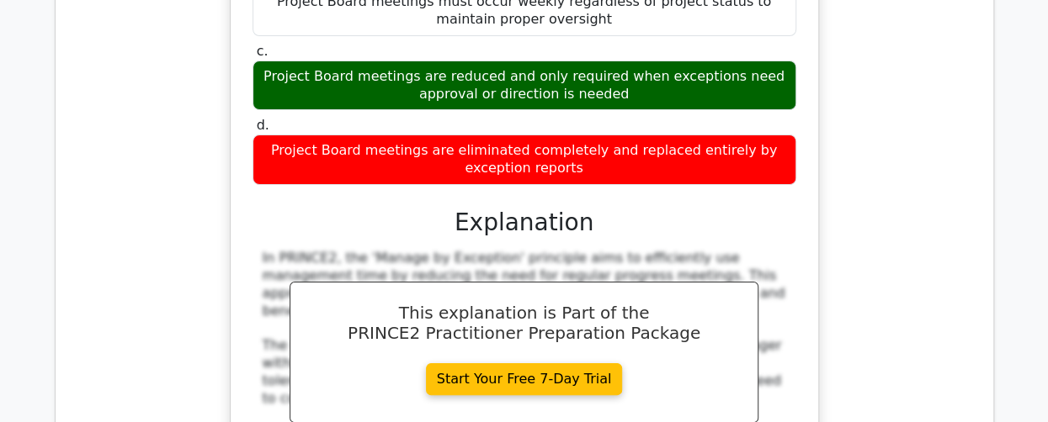
scroll to position [75523, 0]
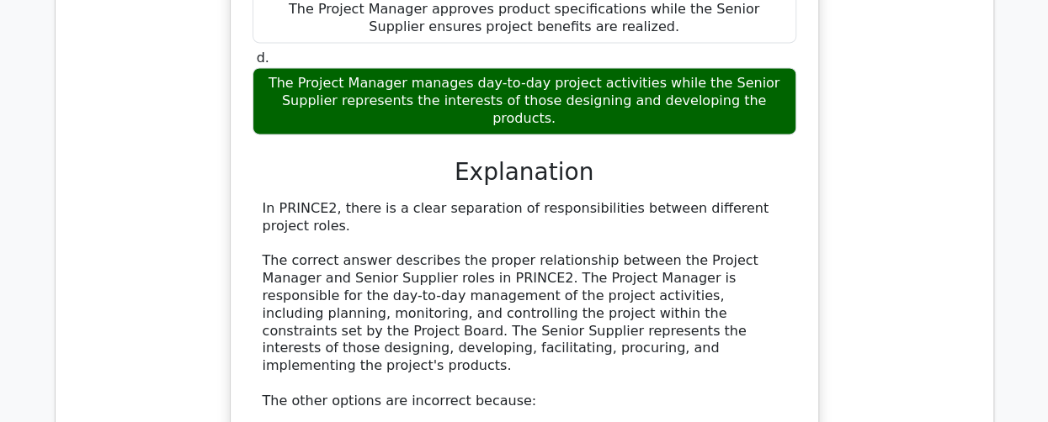
scroll to position [76365, 0]
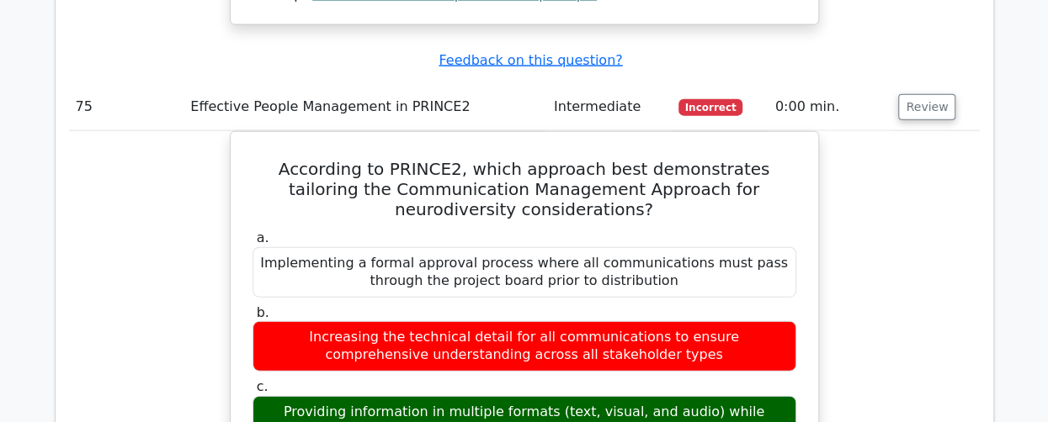
scroll to position [77291, 0]
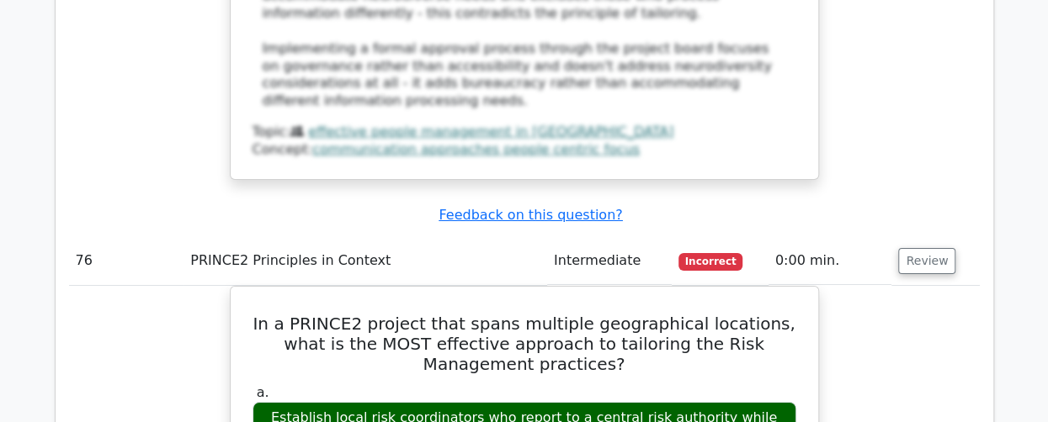
scroll to position [78469, 0]
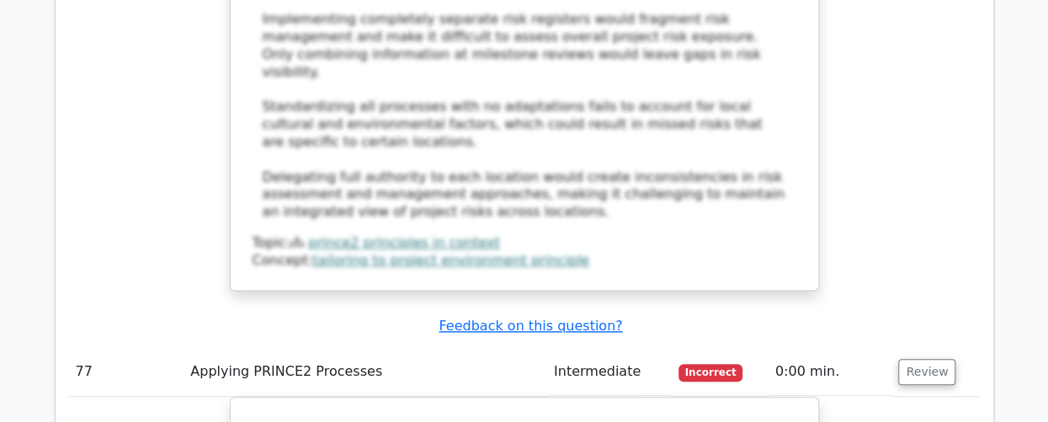
scroll to position [79226, 0]
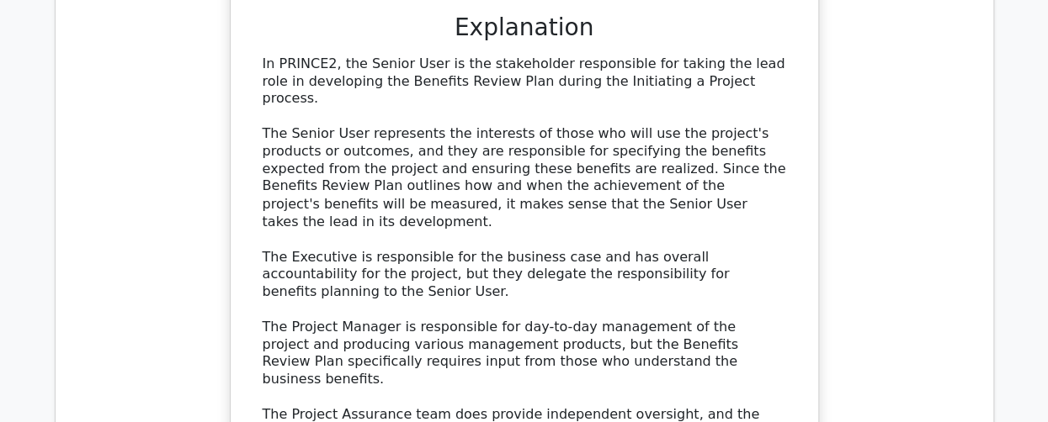
scroll to position [80068, 0]
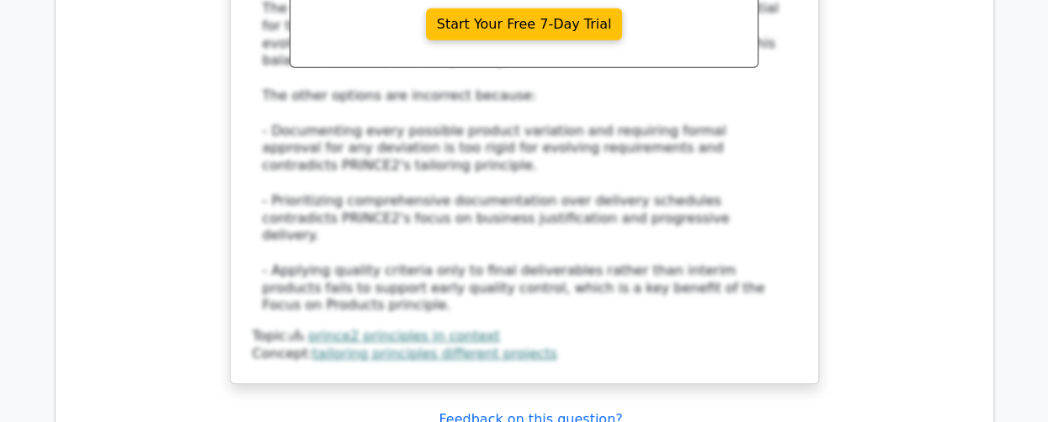
scroll to position [81162, 0]
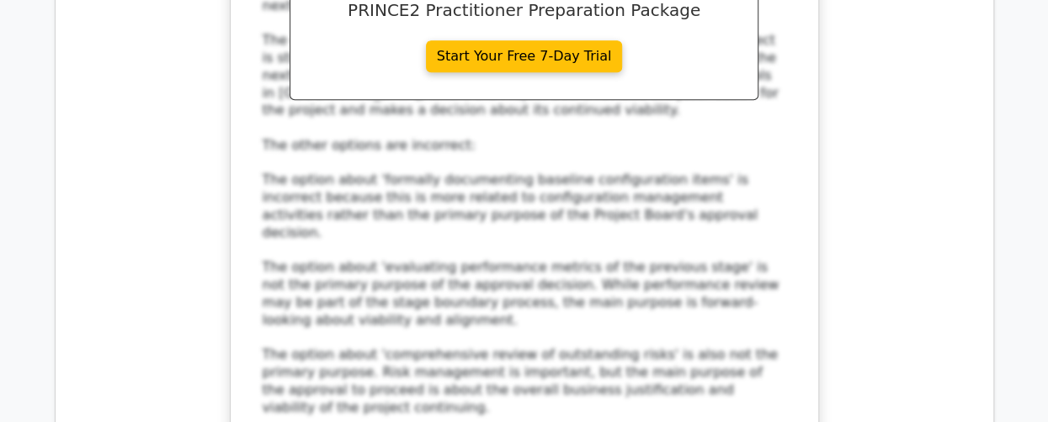
scroll to position [82172, 0]
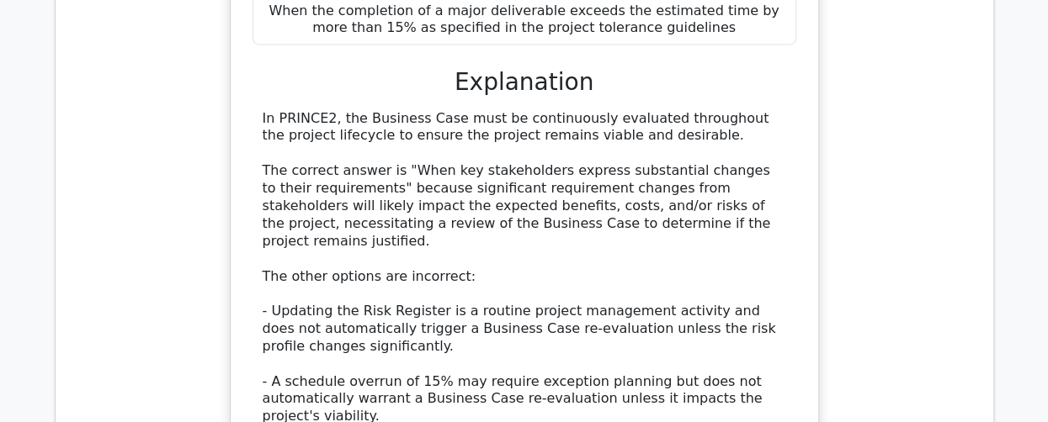
scroll to position [83182, 0]
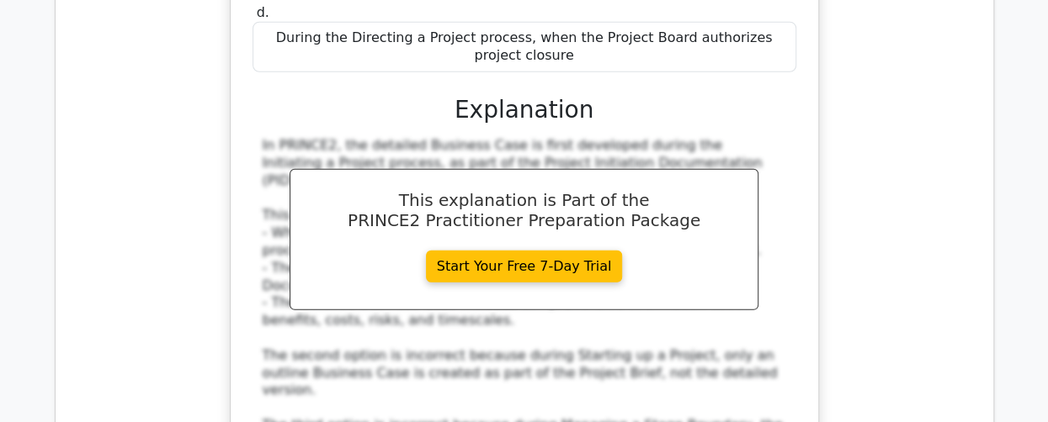
scroll to position [84023, 0]
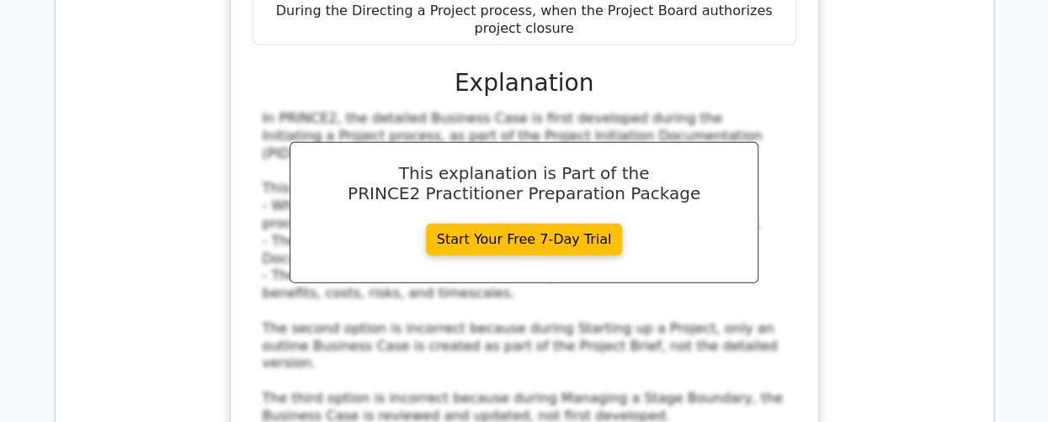
drag, startPoint x: 922, startPoint y: 295, endPoint x: 918, endPoint y: 287, distance: 9.1
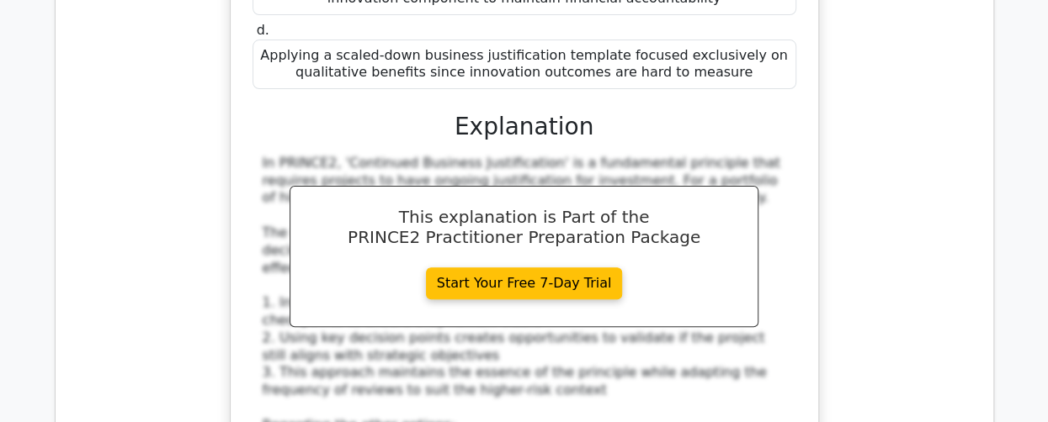
scroll to position [85118, 0]
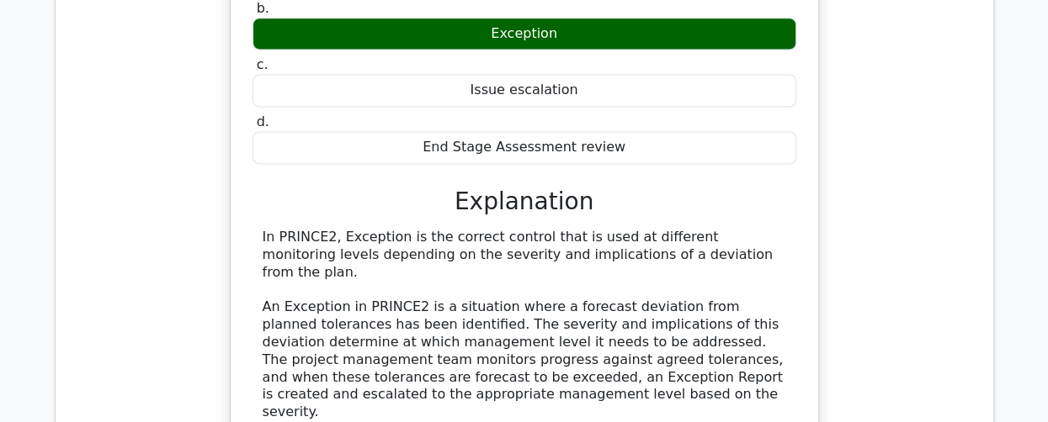
scroll to position [86043, 0]
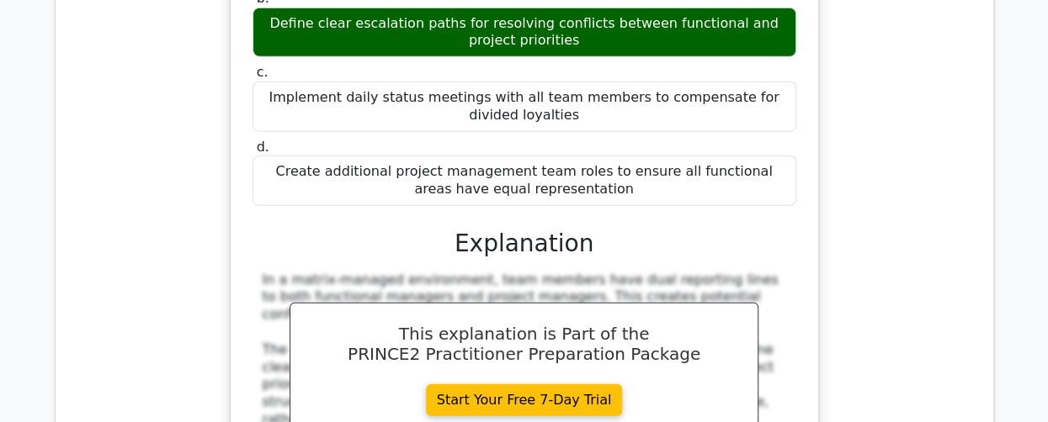
scroll to position [87053, 0]
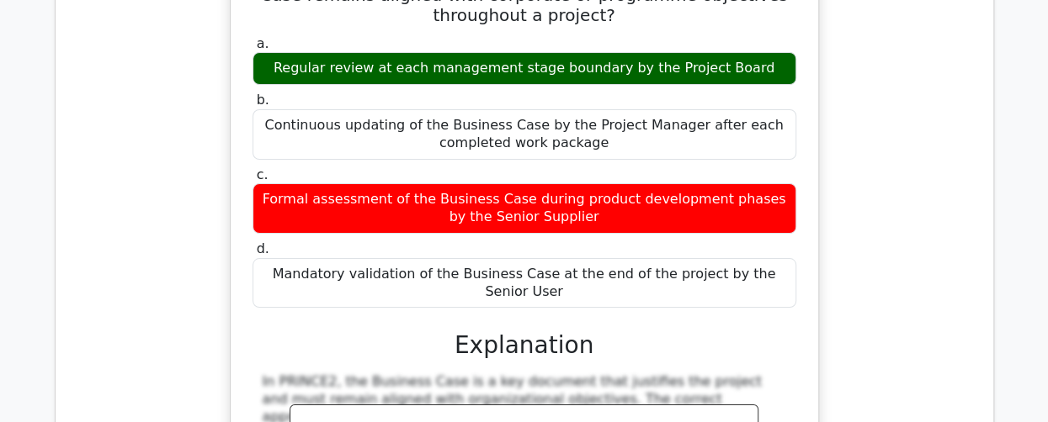
scroll to position [87979, 0]
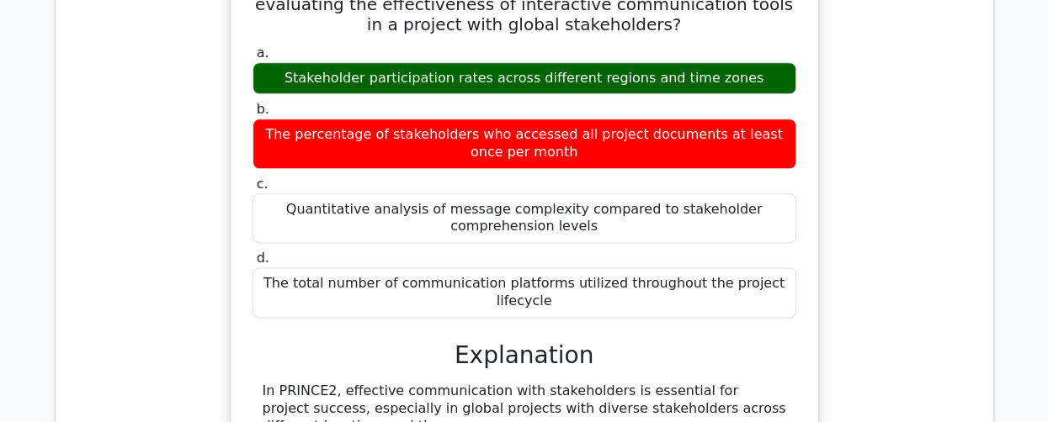
scroll to position [89073, 0]
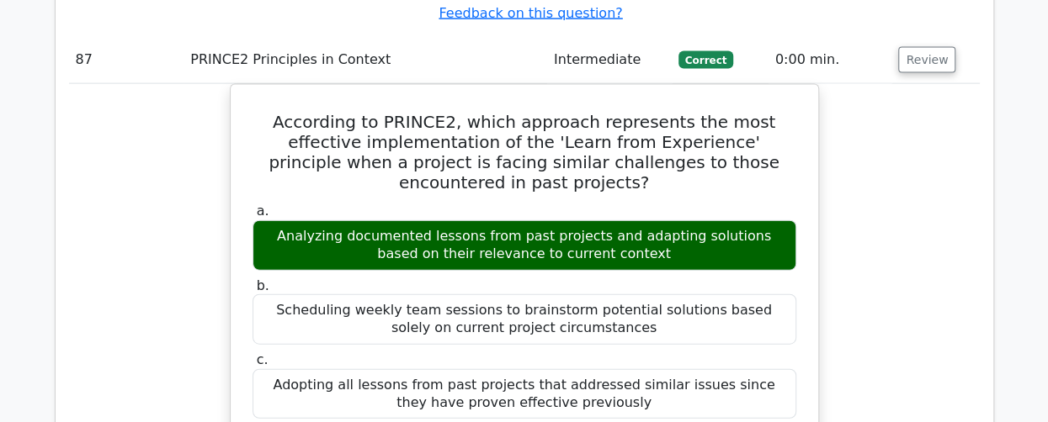
scroll to position [90083, 0]
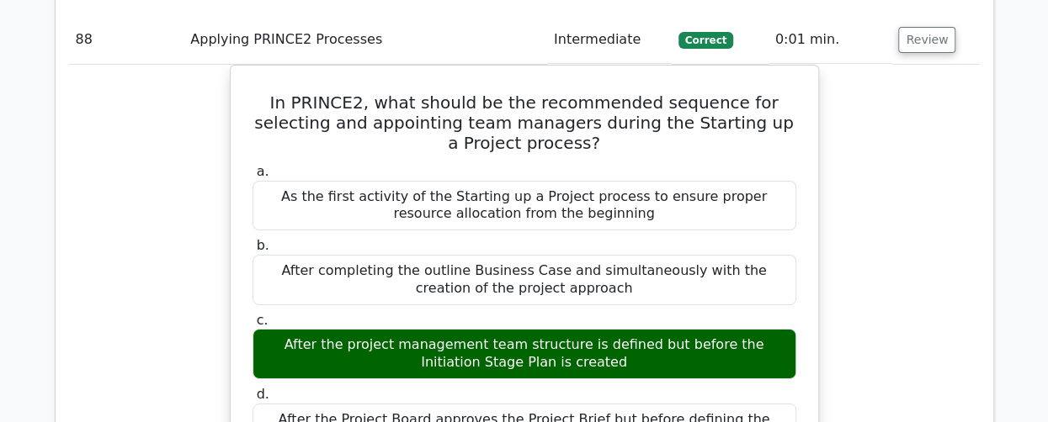
scroll to position [90925, 0]
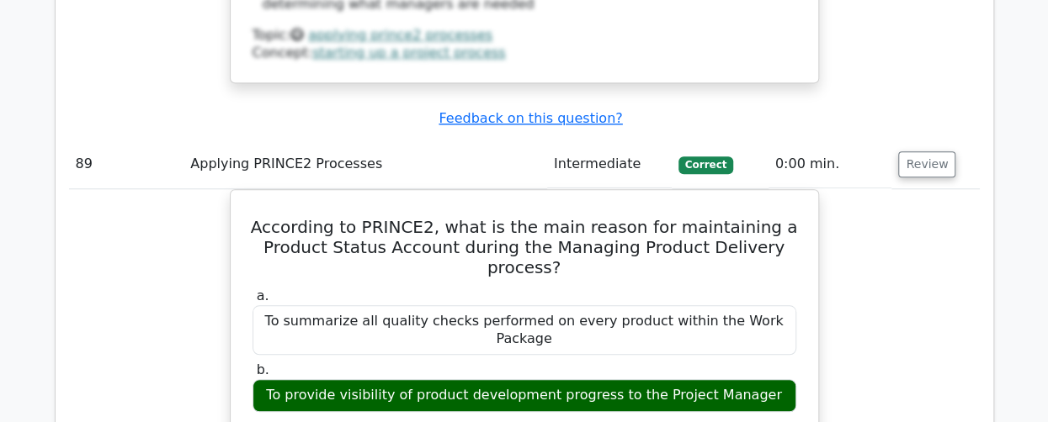
scroll to position [91850, 0]
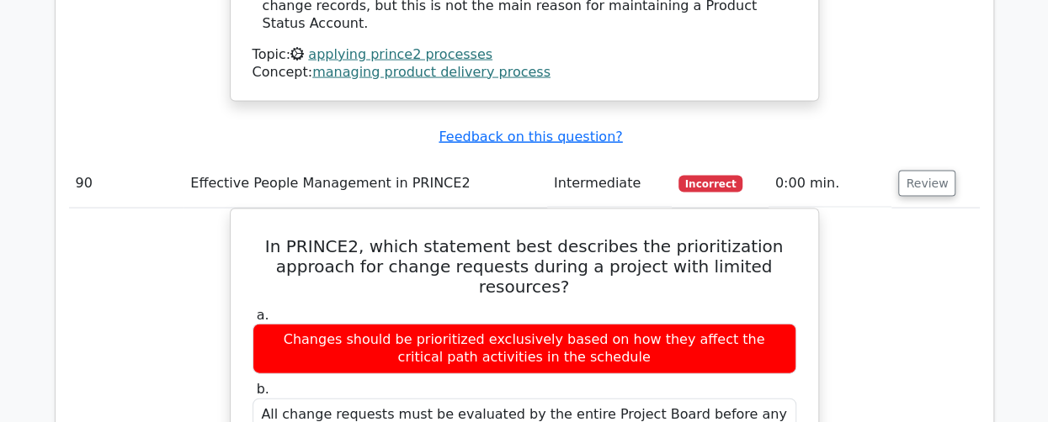
scroll to position [92945, 0]
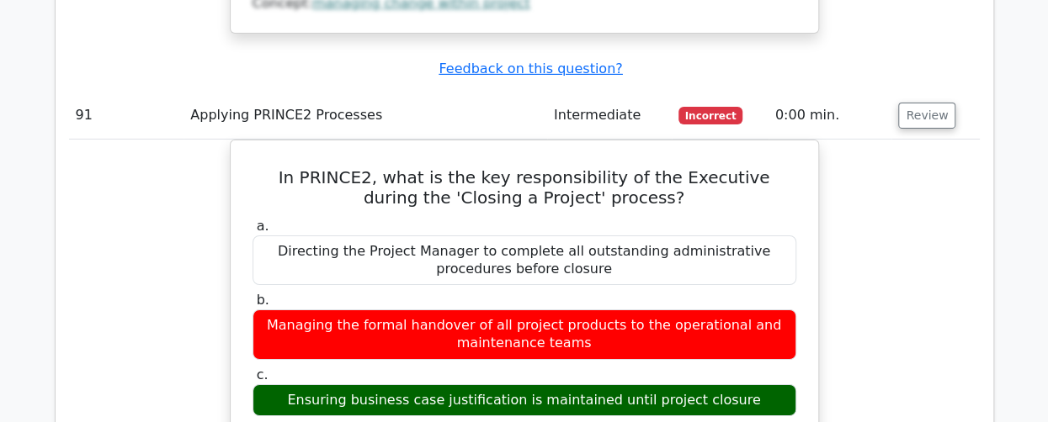
scroll to position [93954, 0]
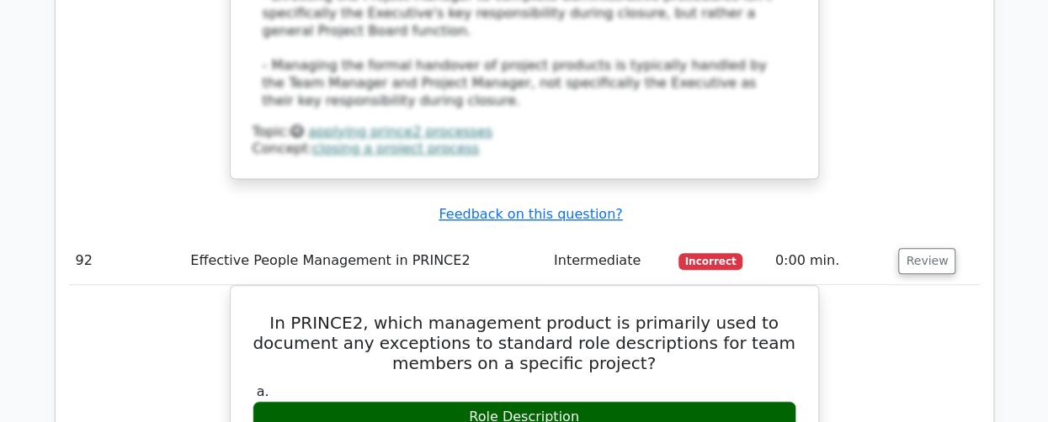
scroll to position [94964, 0]
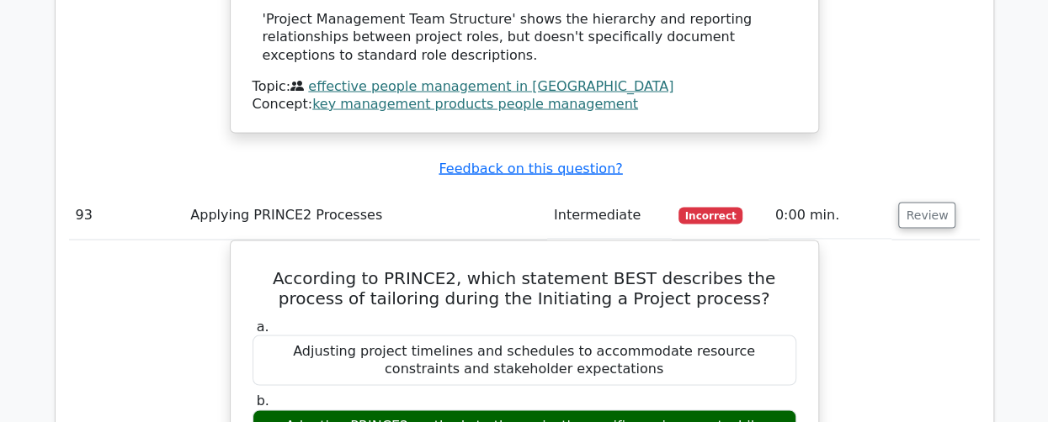
scroll to position [95890, 0]
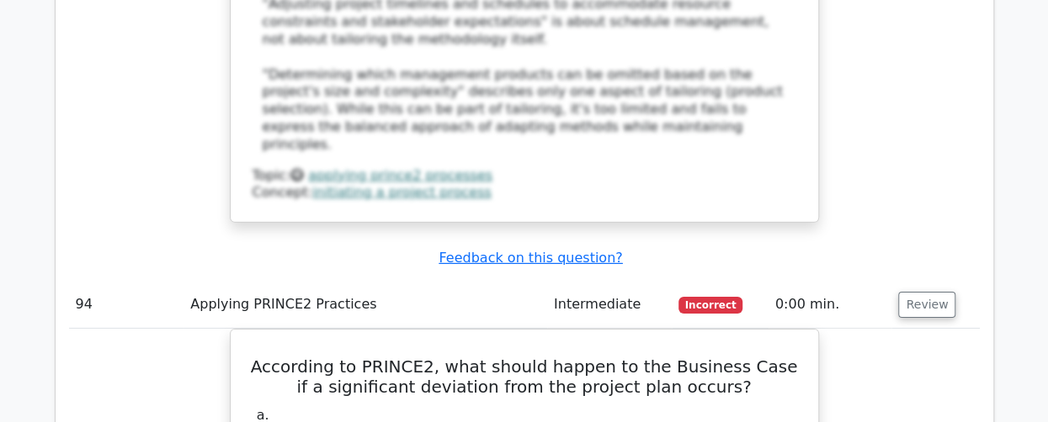
scroll to position [96900, 0]
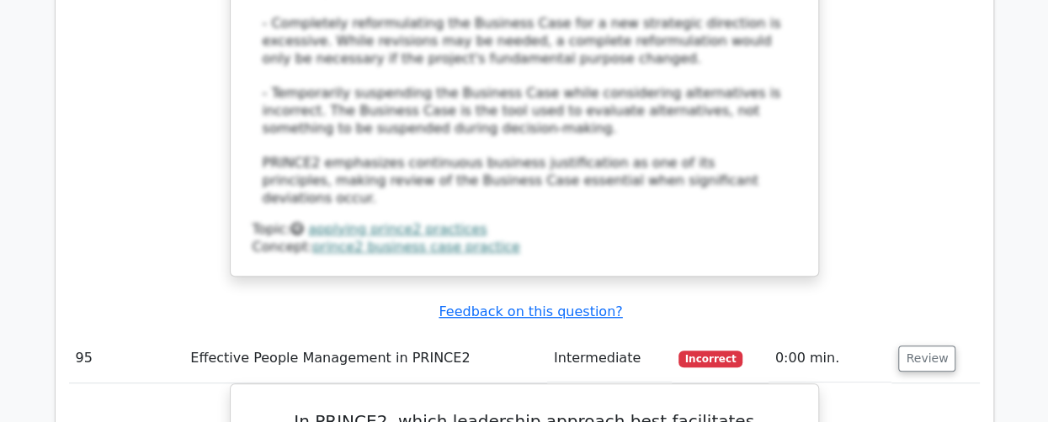
scroll to position [97910, 0]
